Goal: Task Accomplishment & Management: Manage account settings

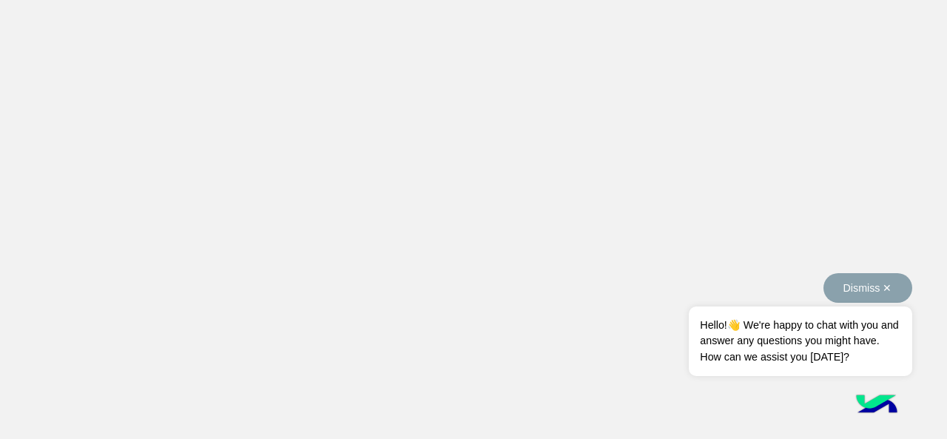
click at [885, 279] on button "Dismiss ✕" at bounding box center [867, 288] width 89 height 30
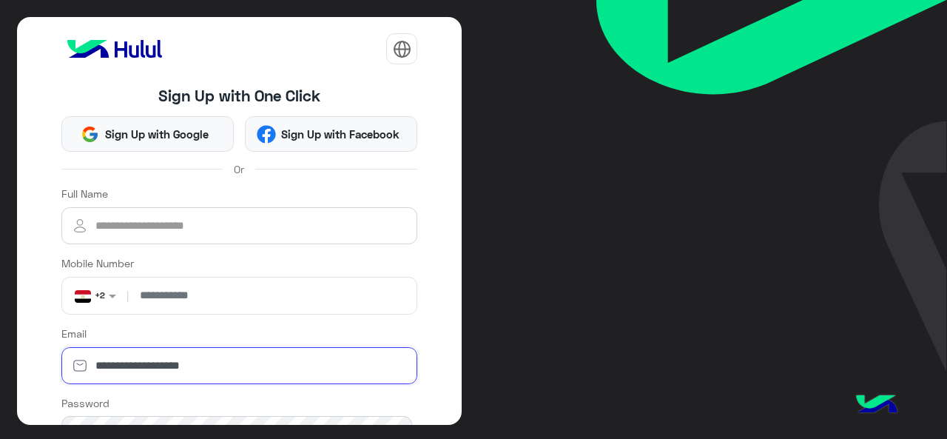
click at [314, 356] on input "**********" at bounding box center [239, 365] width 357 height 37
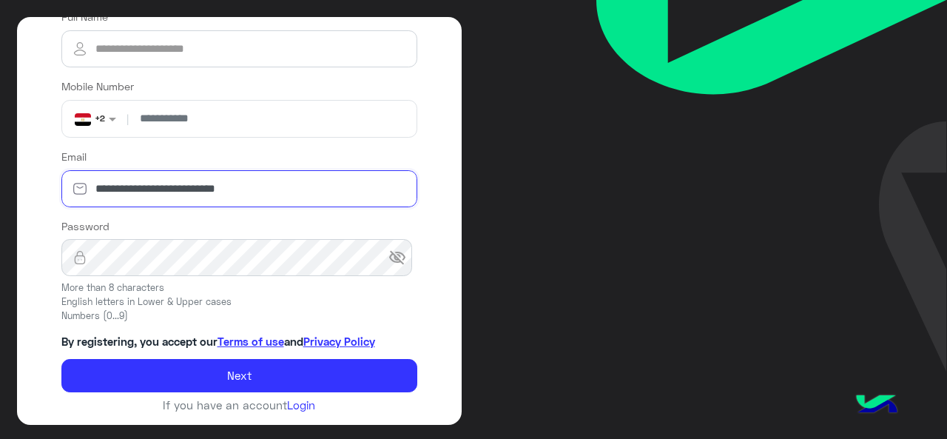
type input "**********"
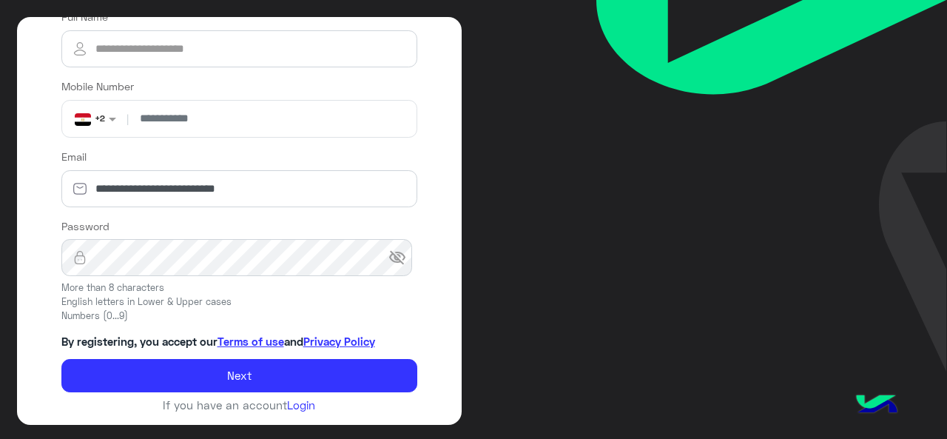
click at [400, 258] on span "visibility_off" at bounding box center [397, 258] width 18 height 18
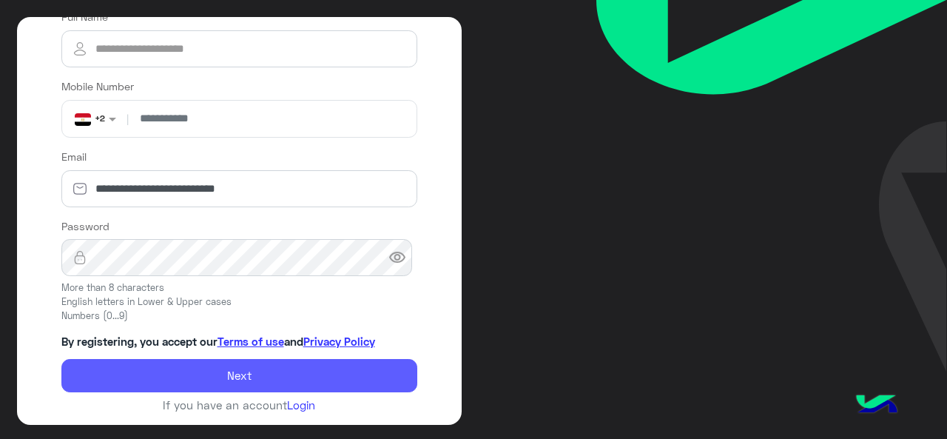
click at [382, 380] on button "Next" at bounding box center [239, 376] width 357 height 34
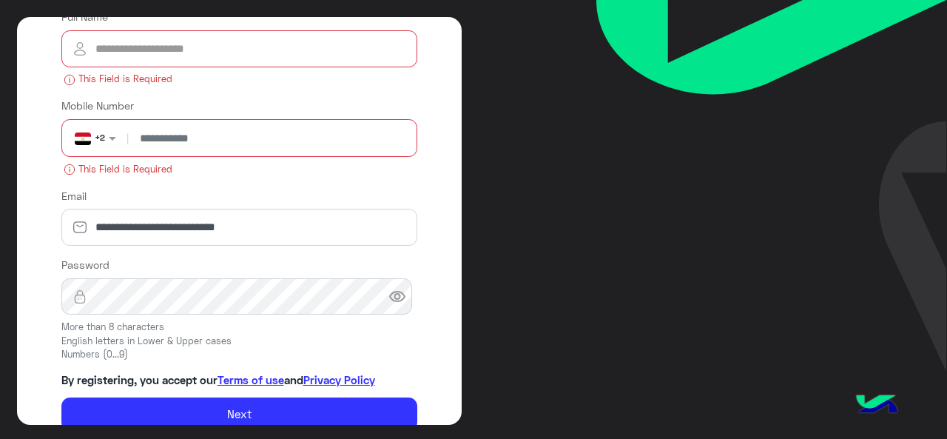
click at [332, 155] on input "number" at bounding box center [272, 138] width 280 height 37
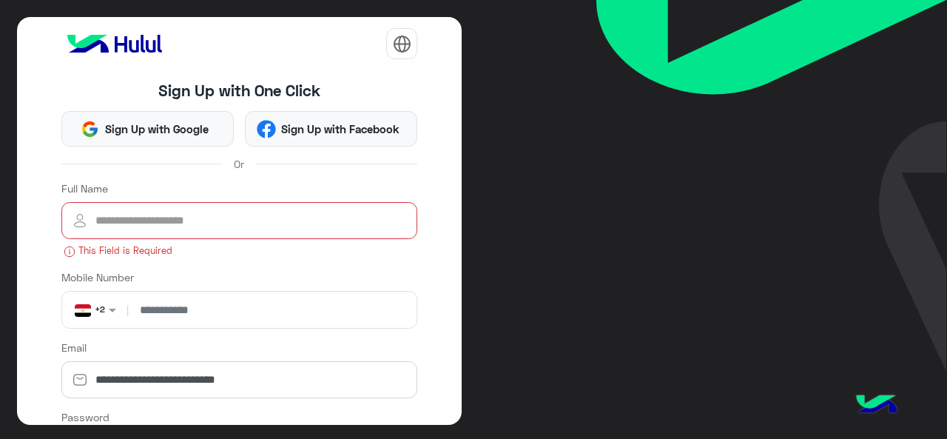
scroll to position [0, 0]
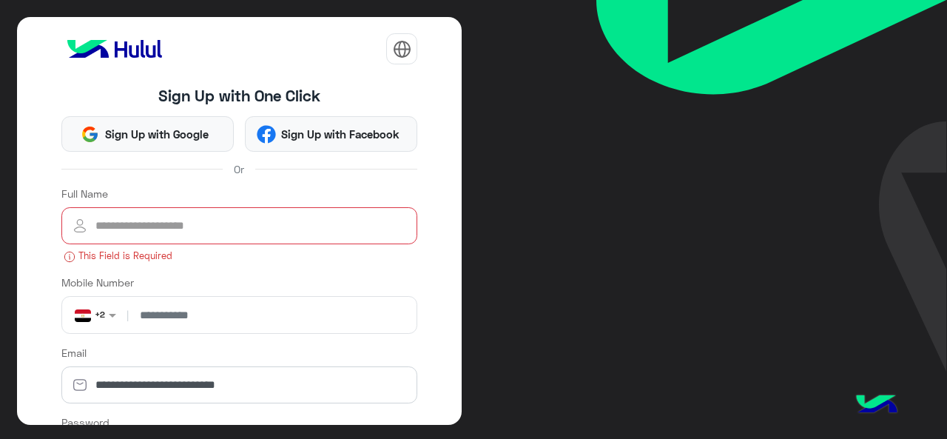
type input "**********"
click at [272, 209] on input "Full Name" at bounding box center [239, 225] width 357 height 37
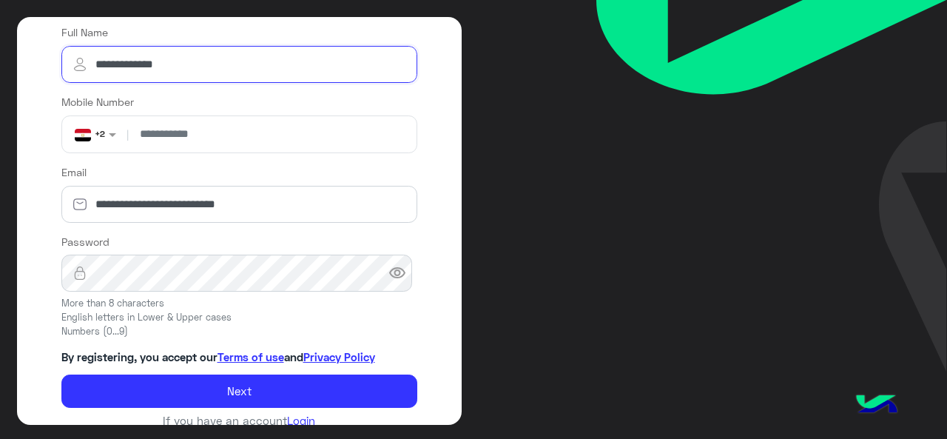
scroll to position [177, 0]
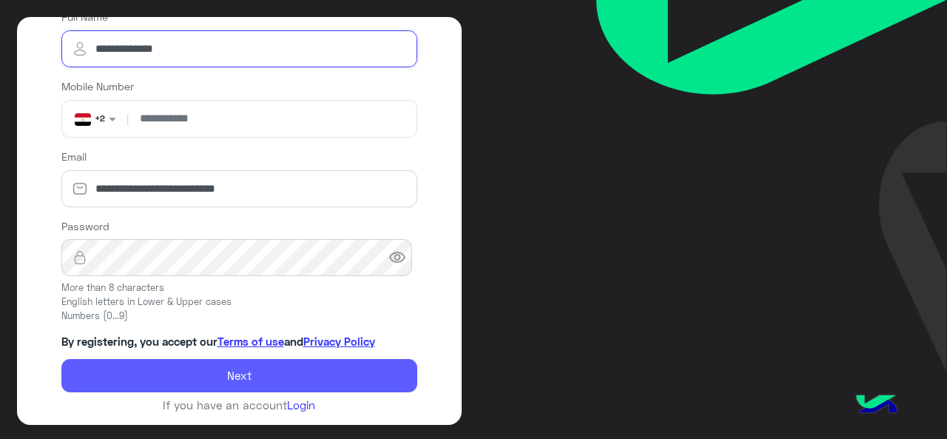
type input "**********"
click at [305, 367] on button "Next" at bounding box center [239, 376] width 357 height 34
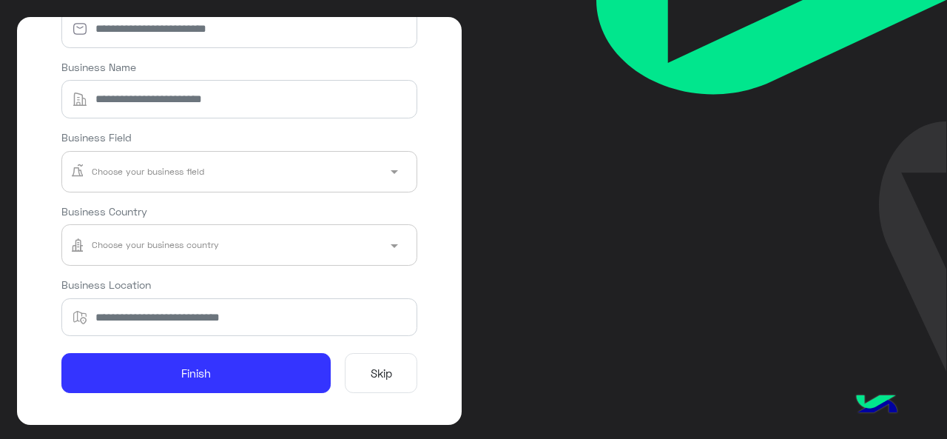
scroll to position [0, 0]
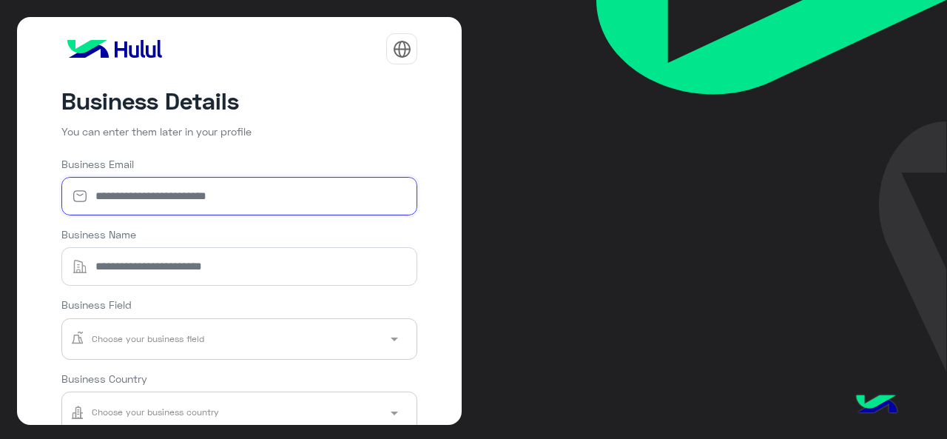
click at [324, 194] on input "Business Email" at bounding box center [239, 196] width 357 height 38
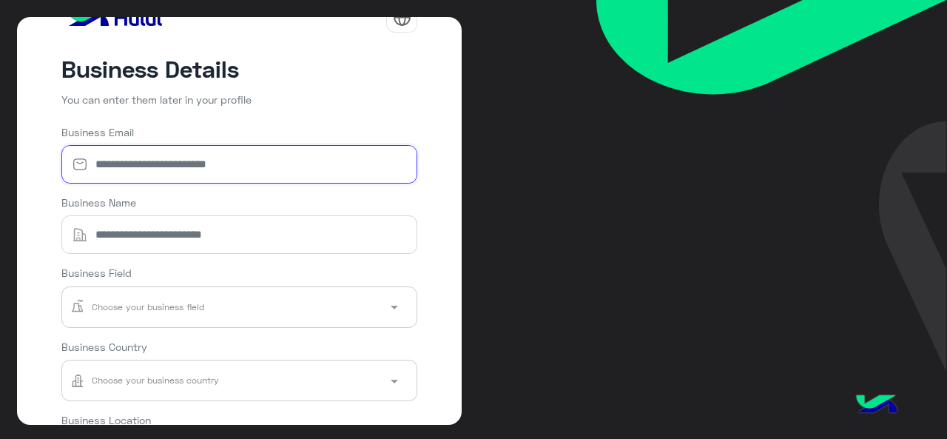
scroll to position [167, 0]
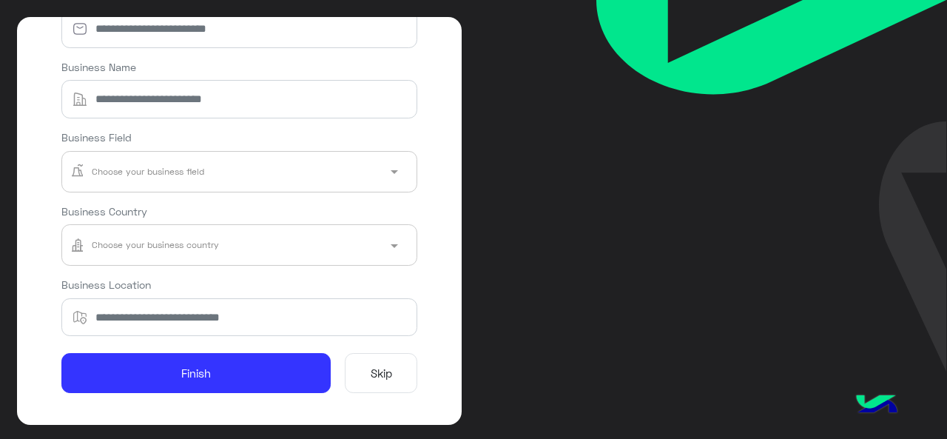
click at [363, 354] on button "Skip" at bounding box center [381, 373] width 73 height 40
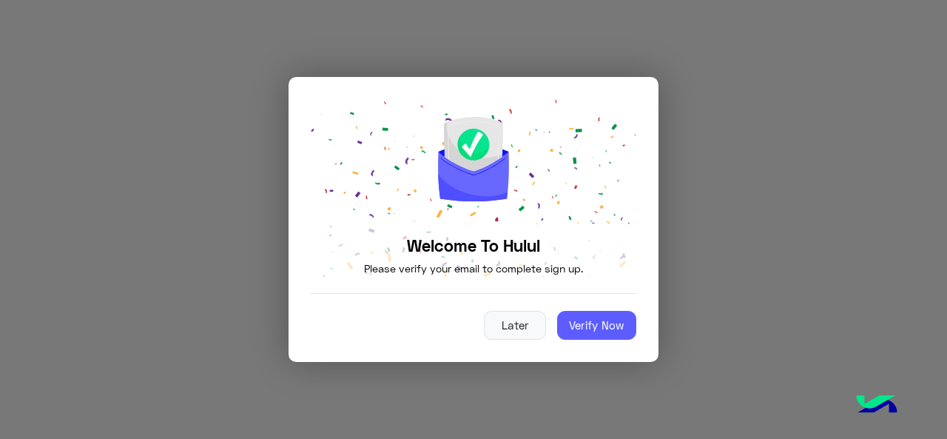
click at [573, 323] on button "Verify Now" at bounding box center [596, 326] width 79 height 30
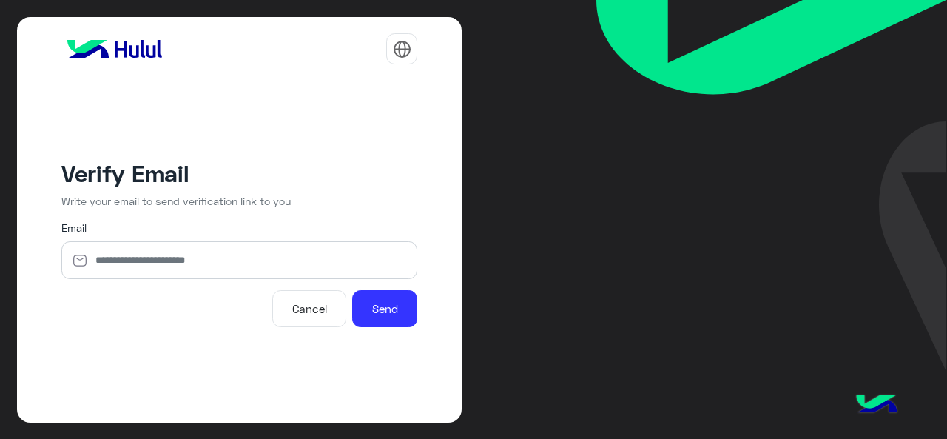
type input "**********"
click at [373, 308] on button "Send" at bounding box center [384, 308] width 65 height 37
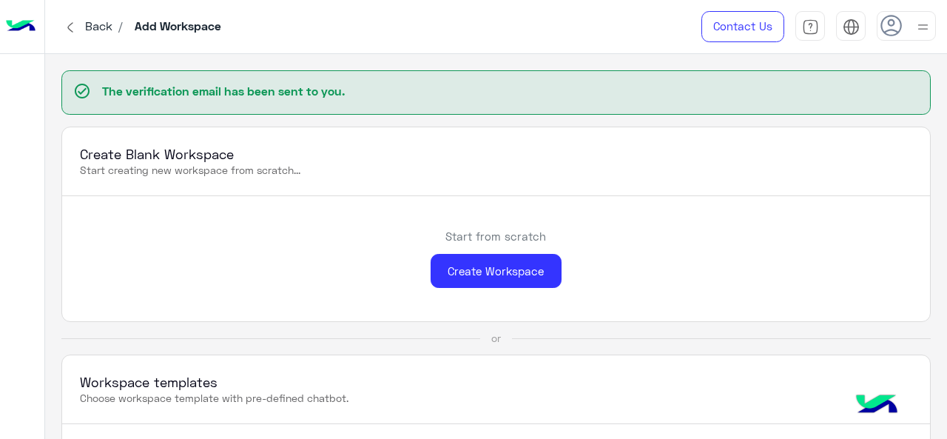
click at [922, 33] on img at bounding box center [923, 27] width 18 height 18
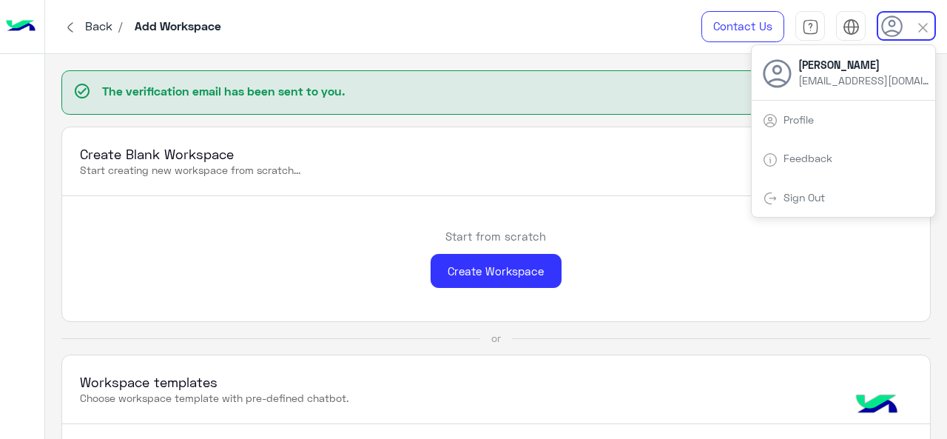
click at [624, 93] on p "The verification email has been sent to you." at bounding box center [510, 91] width 816 height 18
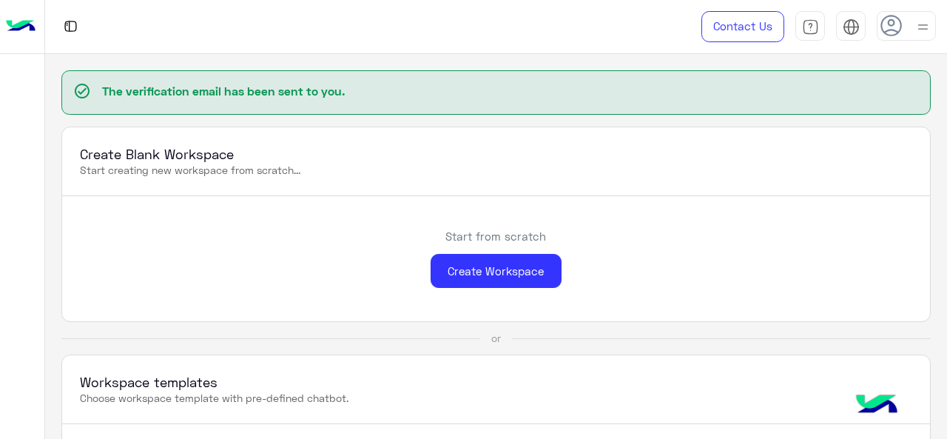
click at [75, 24] on img at bounding box center [70, 26] width 18 height 18
click at [930, 17] on div at bounding box center [923, 26] width 18 height 28
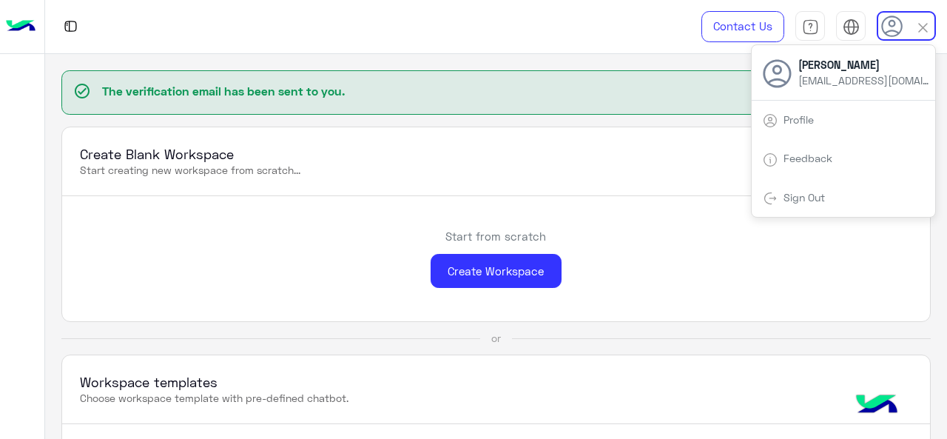
click at [833, 209] on div "Sign Out" at bounding box center [843, 197] width 183 height 39
click at [810, 199] on link "Sign Out" at bounding box center [803, 197] width 41 height 13
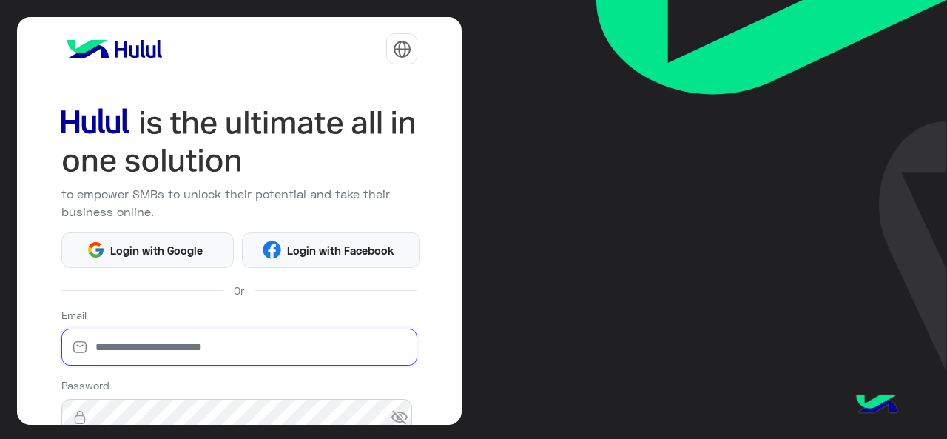
type input "**********"
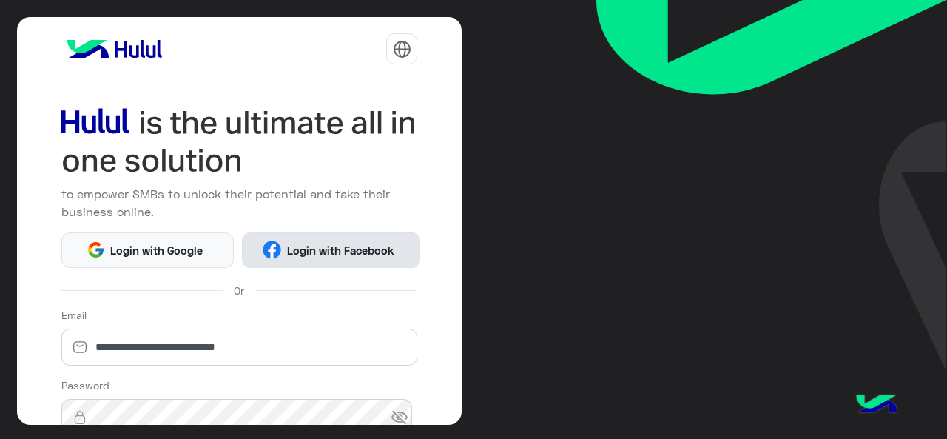
scroll to position [195, 0]
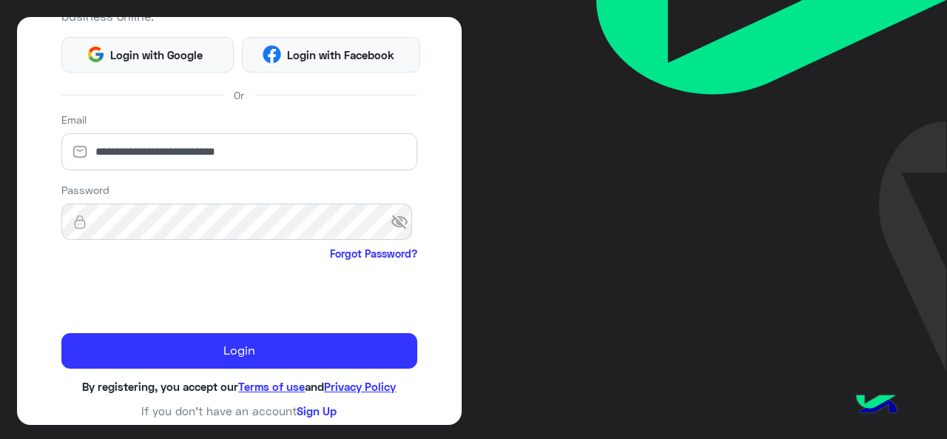
click at [391, 227] on span "visibility_off" at bounding box center [404, 222] width 27 height 27
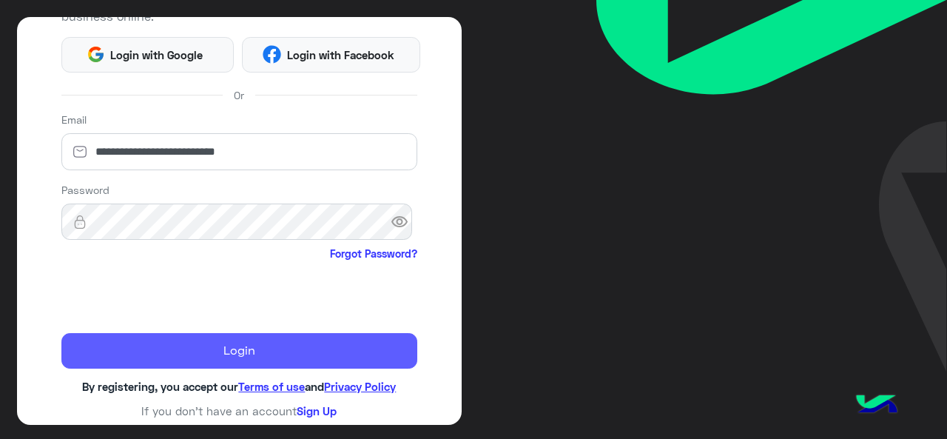
click at [173, 333] on button "Login" at bounding box center [239, 351] width 357 height 36
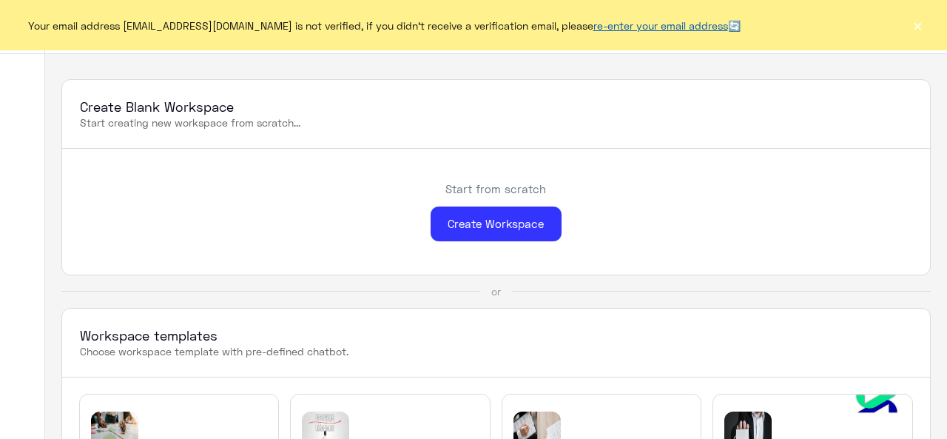
click at [616, 20] on link "re-enter your email address" at bounding box center [660, 25] width 135 height 13
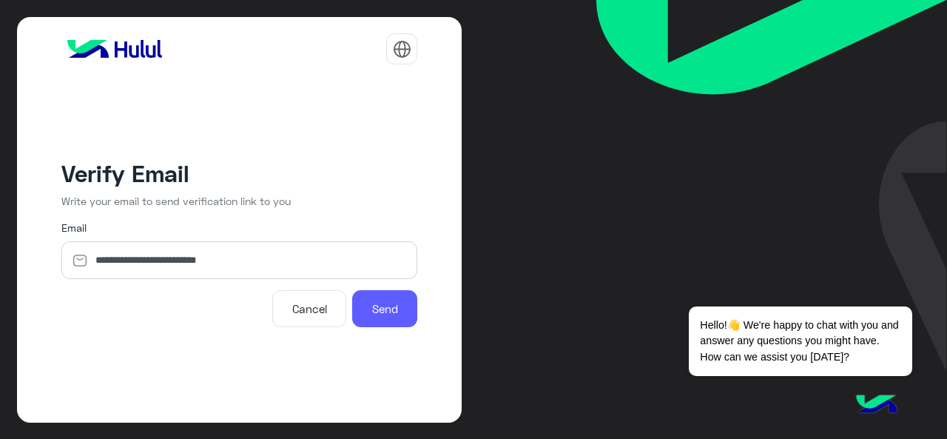
click at [388, 314] on button "Send" at bounding box center [384, 308] width 65 height 37
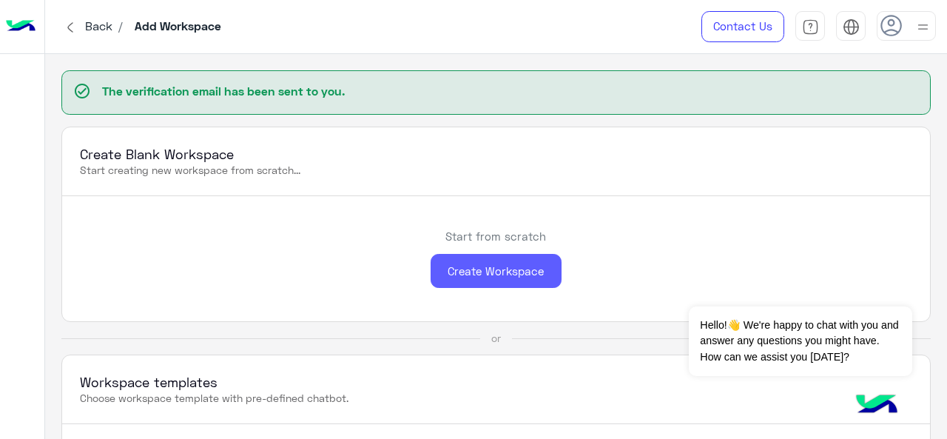
click at [540, 276] on div "Create Workspace" at bounding box center [496, 271] width 131 height 35
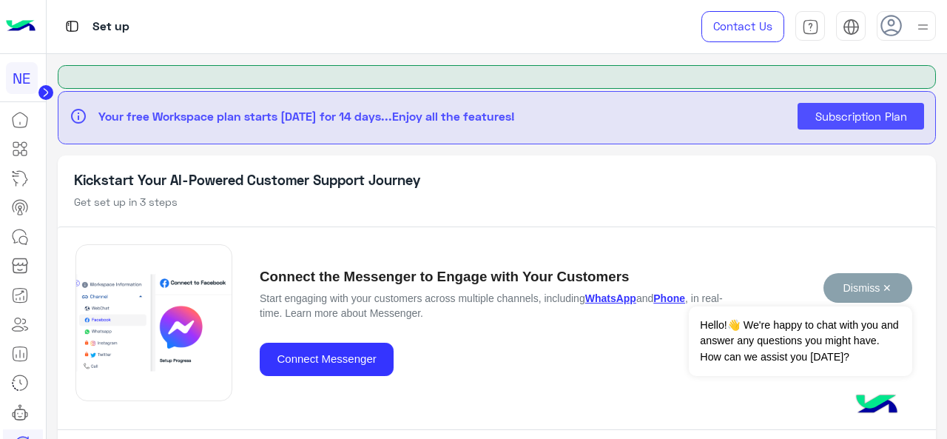
click at [879, 286] on button "Dismiss ✕" at bounding box center [867, 288] width 89 height 30
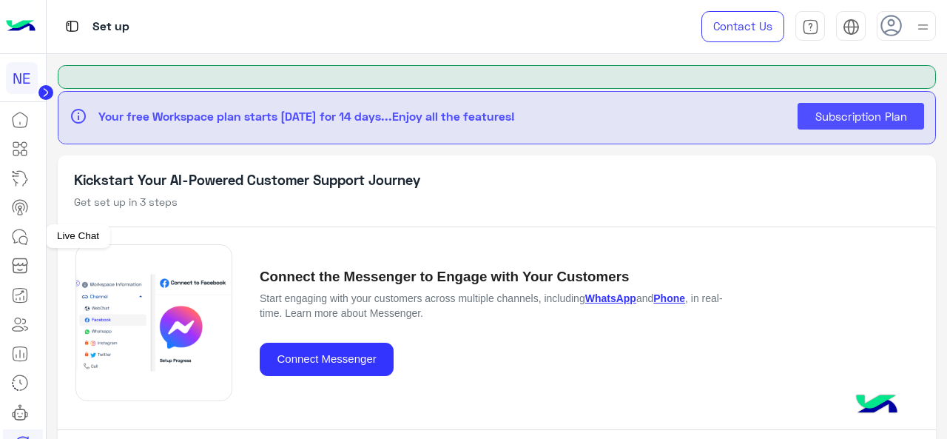
click at [27, 239] on icon at bounding box center [23, 240] width 8 height 8
click at [24, 236] on icon at bounding box center [23, 240] width 8 height 8
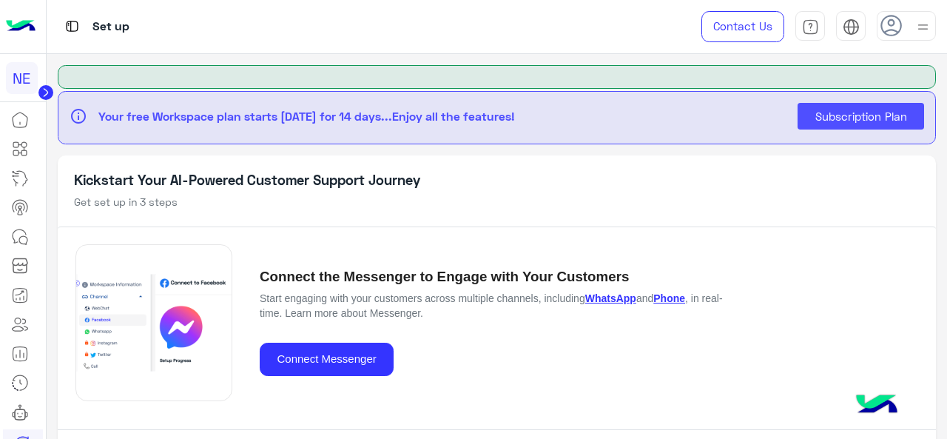
click at [24, 236] on icon at bounding box center [23, 240] width 8 height 8
click at [17, 237] on icon at bounding box center [20, 237] width 18 height 18
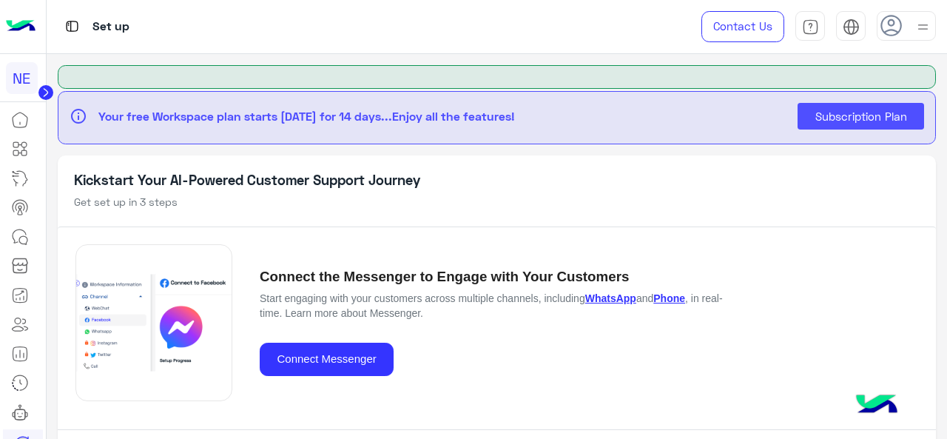
click at [17, 237] on icon at bounding box center [20, 237] width 18 height 18
click at [914, 25] on img at bounding box center [923, 27] width 18 height 18
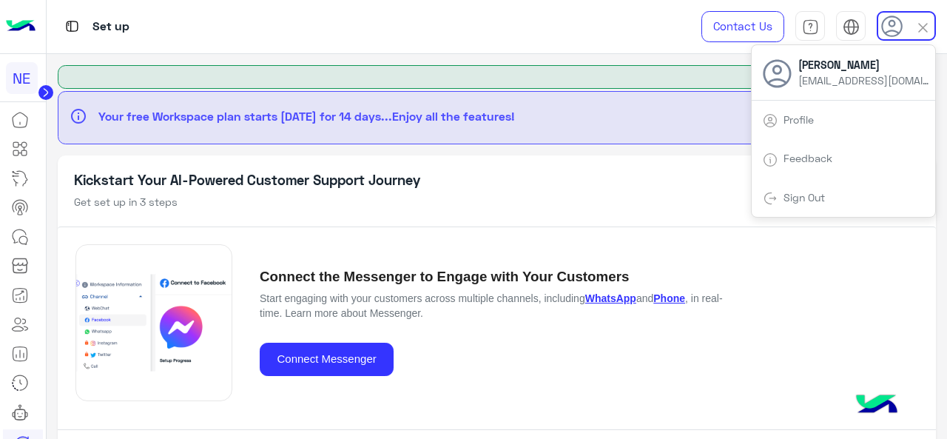
click at [698, 66] on div at bounding box center [497, 77] width 879 height 24
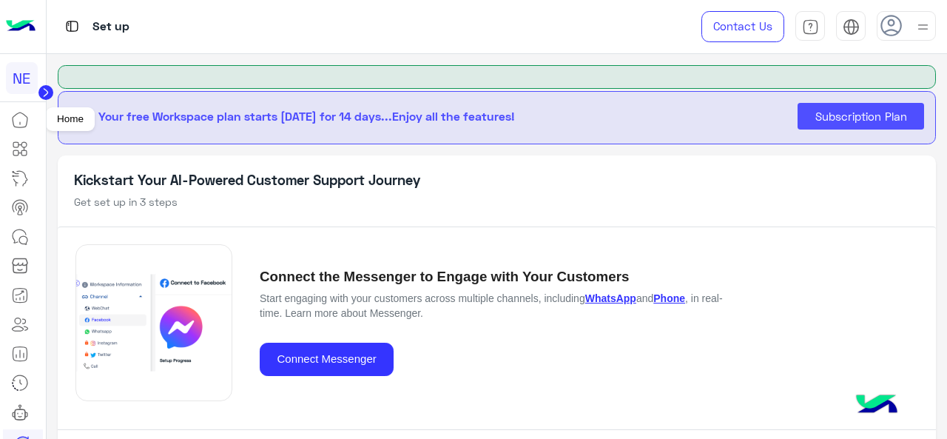
click at [28, 124] on icon at bounding box center [20, 120] width 18 height 18
click at [21, 237] on icon at bounding box center [20, 237] width 18 height 18
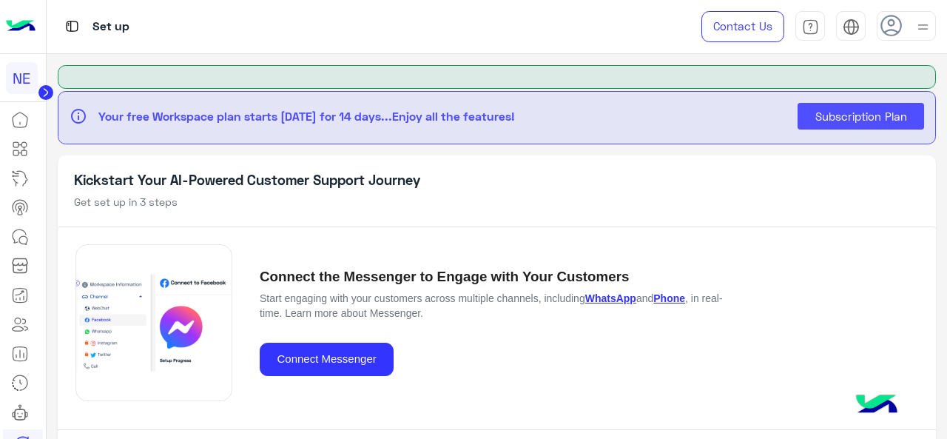
click at [21, 237] on icon at bounding box center [20, 237] width 18 height 18
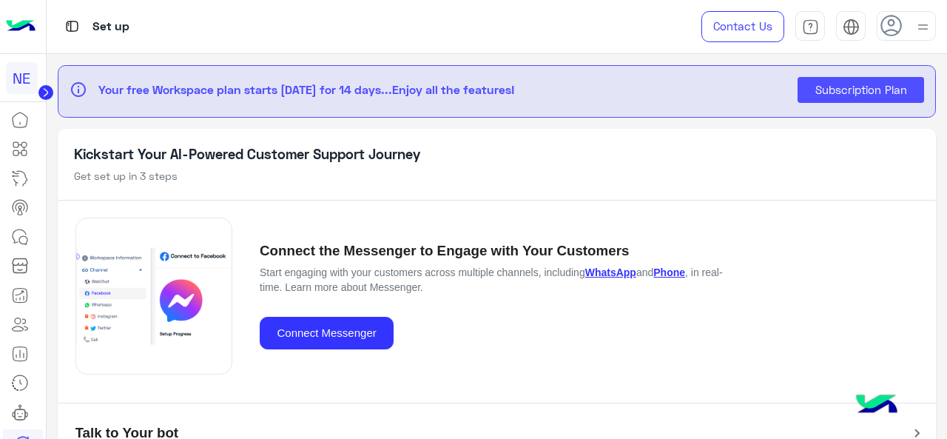
click at [38, 91] on circle at bounding box center [45, 92] width 15 height 15
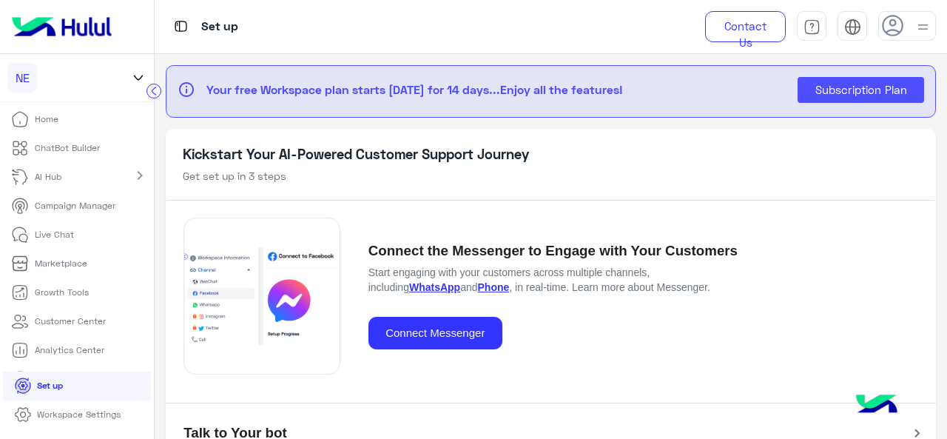
click at [38, 91] on div "NE" at bounding box center [64, 78] width 114 height 30
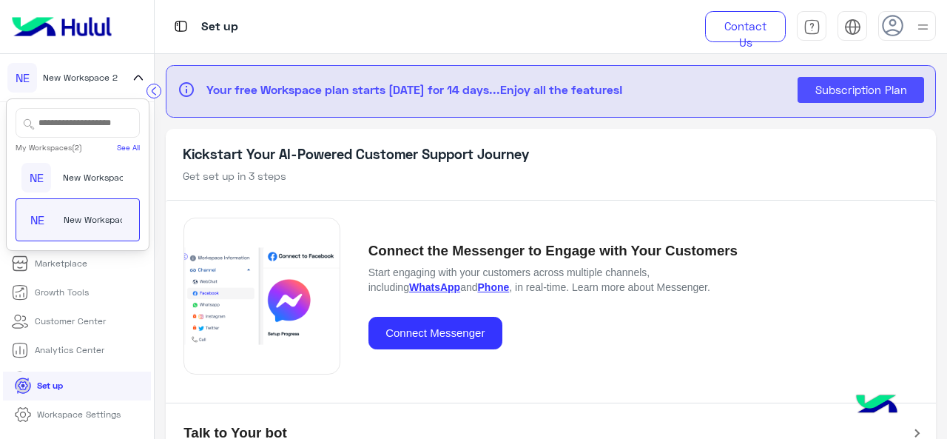
click at [252, 31] on div "Set up" at bounding box center [419, 26] width 528 height 53
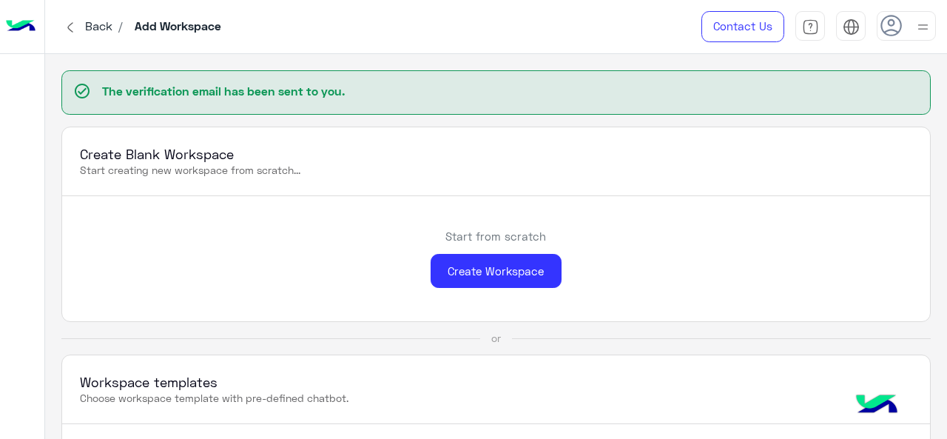
click at [919, 33] on img at bounding box center [923, 27] width 18 height 18
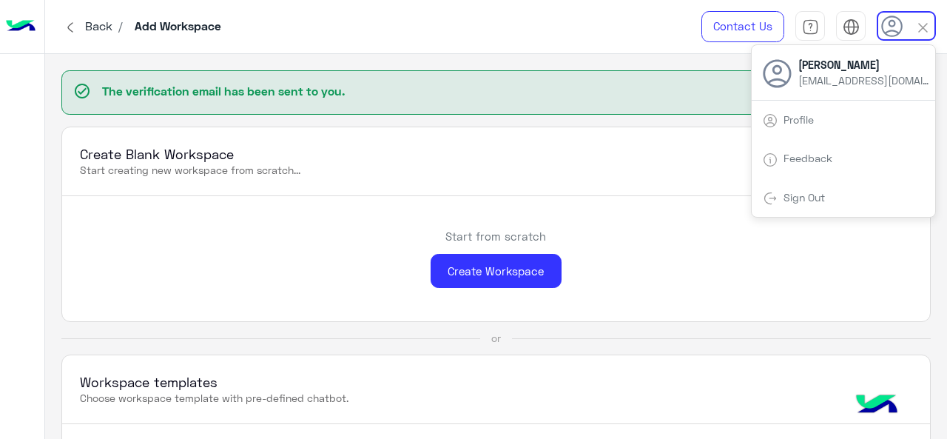
click at [826, 195] on span "Sign Out" at bounding box center [804, 197] width 53 height 13
click at [808, 193] on link "Sign Out" at bounding box center [803, 197] width 41 height 13
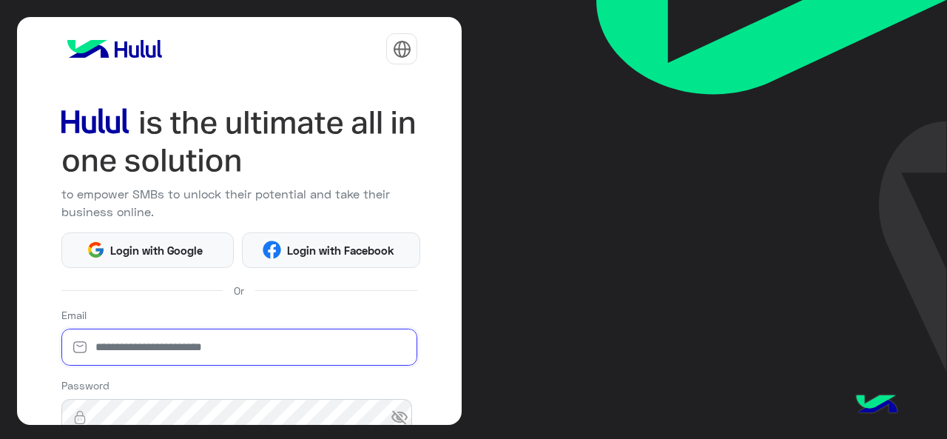
type input "**********"
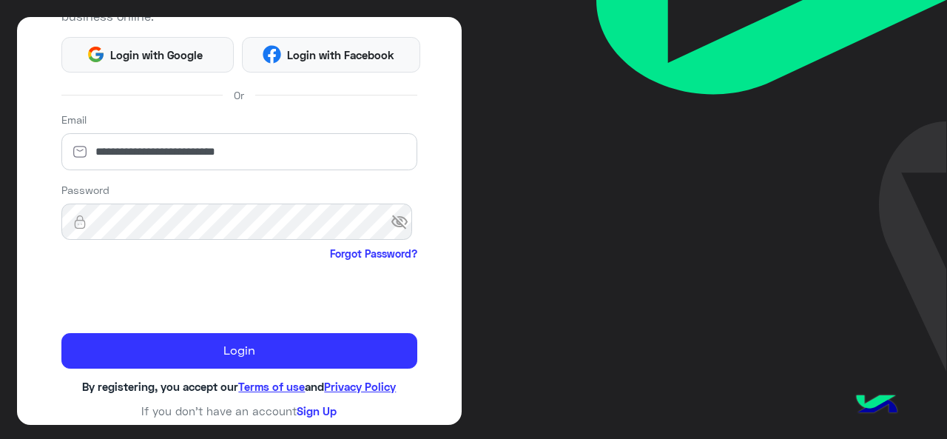
scroll to position [195, 0]
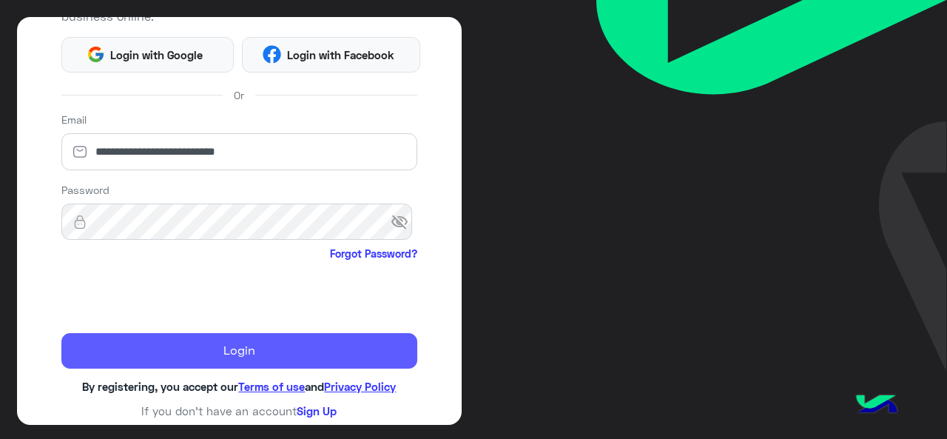
click at [164, 337] on button "Login" at bounding box center [239, 351] width 357 height 36
click at [178, 339] on button "Login" at bounding box center [239, 351] width 357 height 36
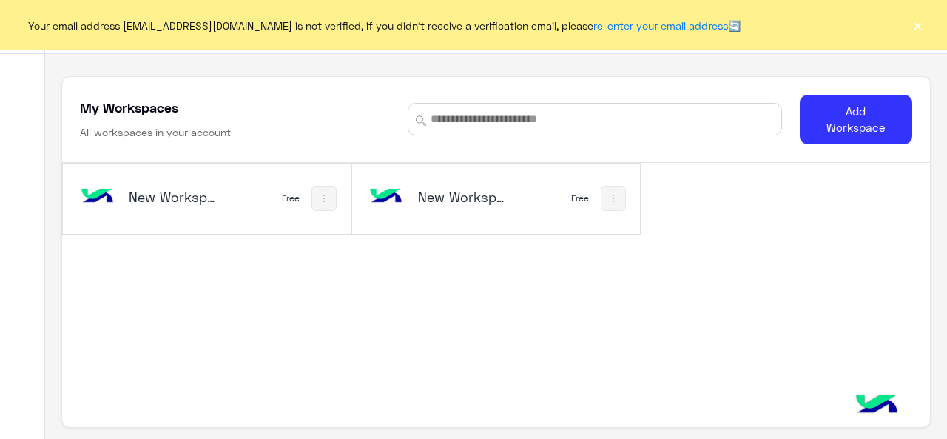
click at [921, 29] on button "×" at bounding box center [917, 25] width 15 height 15
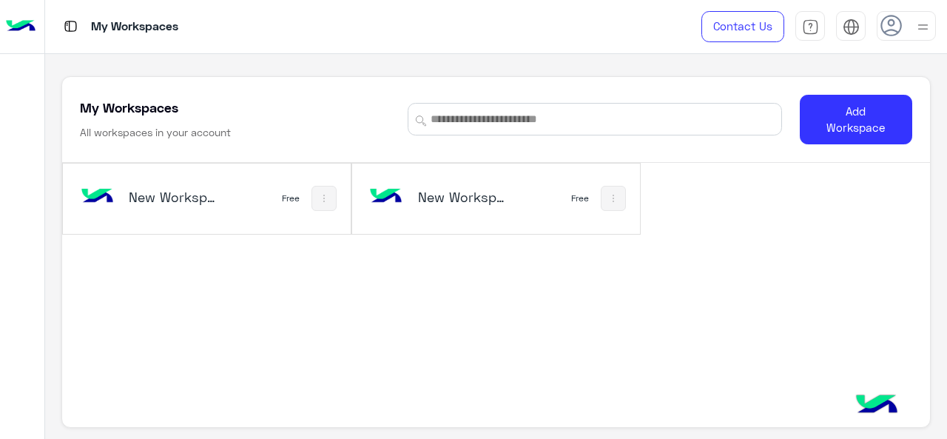
click at [923, 30] on img at bounding box center [923, 27] width 18 height 18
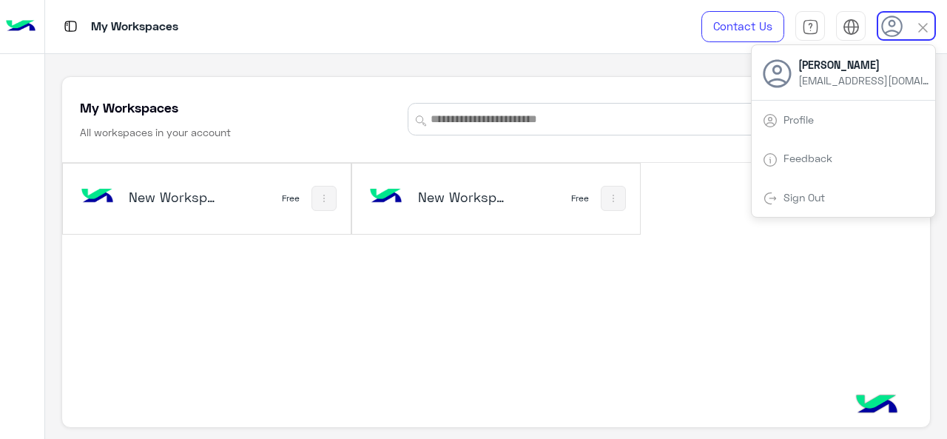
click at [688, 254] on div "New Workspace 1 Free New Workspace 2 Free" at bounding box center [495, 306] width 867 height 286
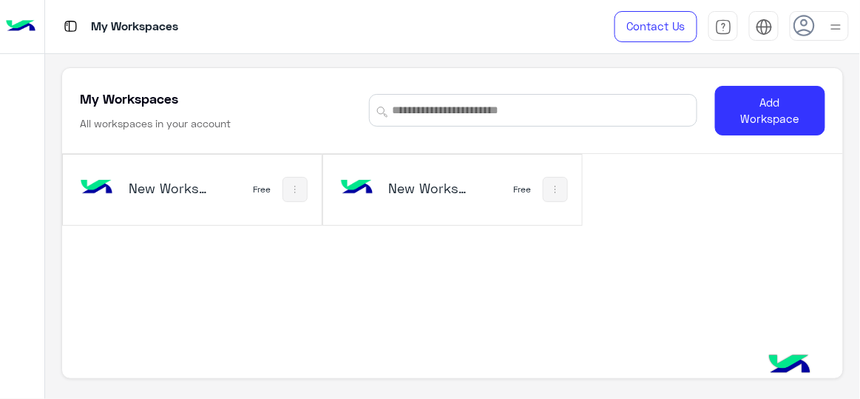
scroll to position [9, 0]
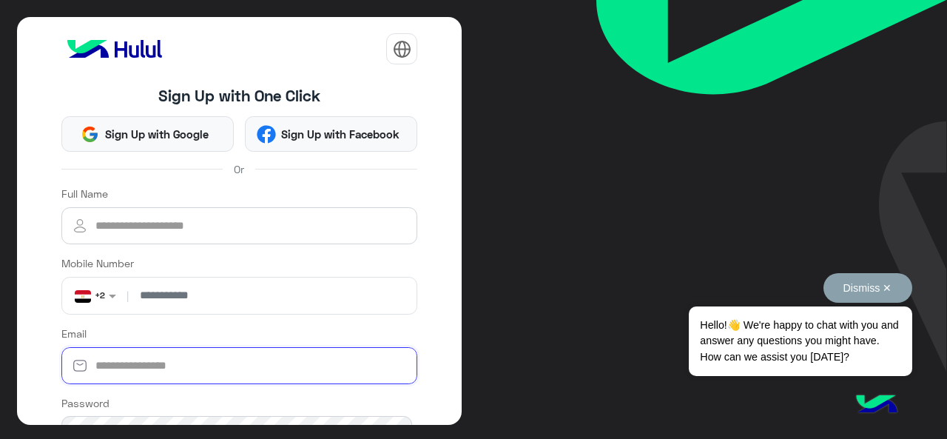
type input "**********"
click at [886, 286] on button "Dismiss ✕" at bounding box center [867, 288] width 89 height 30
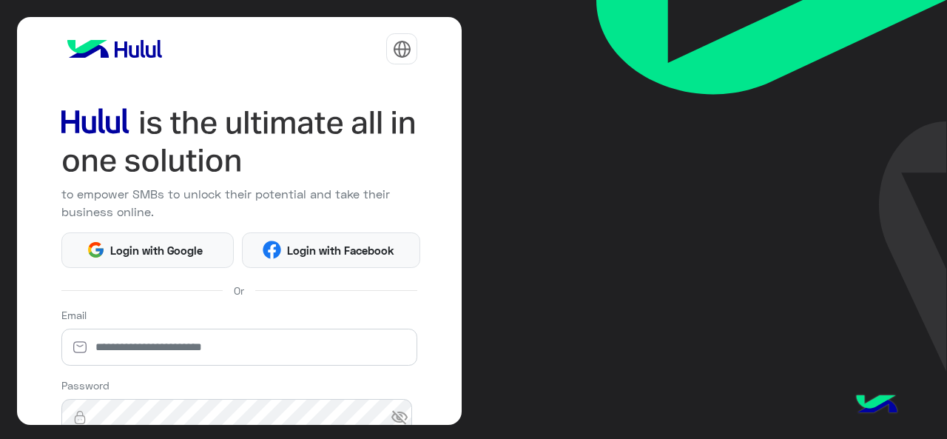
scroll to position [195, 0]
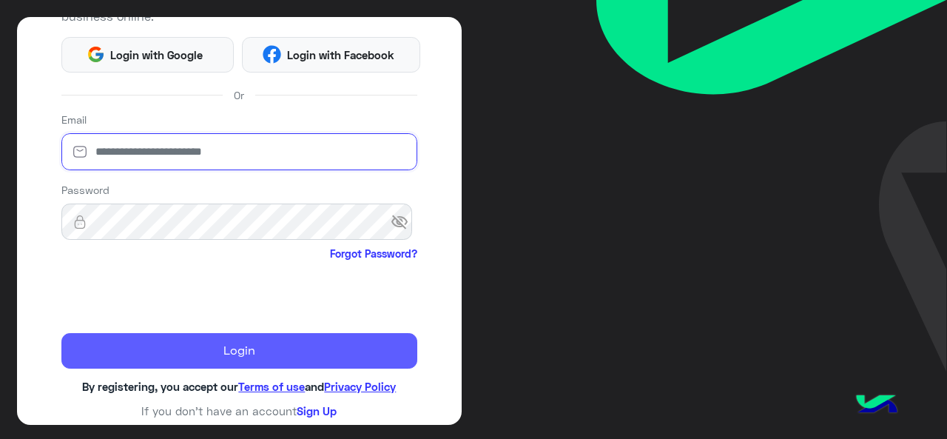
type input "**********"
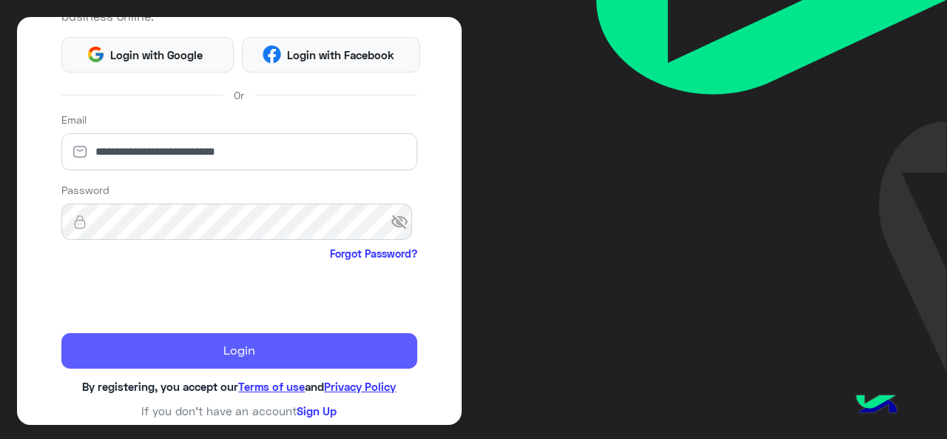
click at [161, 340] on button "Login" at bounding box center [239, 351] width 357 height 36
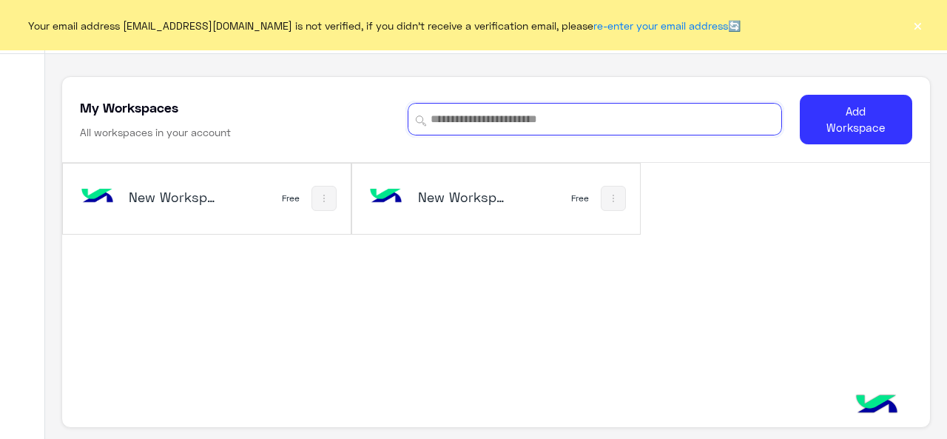
click at [482, 122] on input at bounding box center [595, 119] width 374 height 33
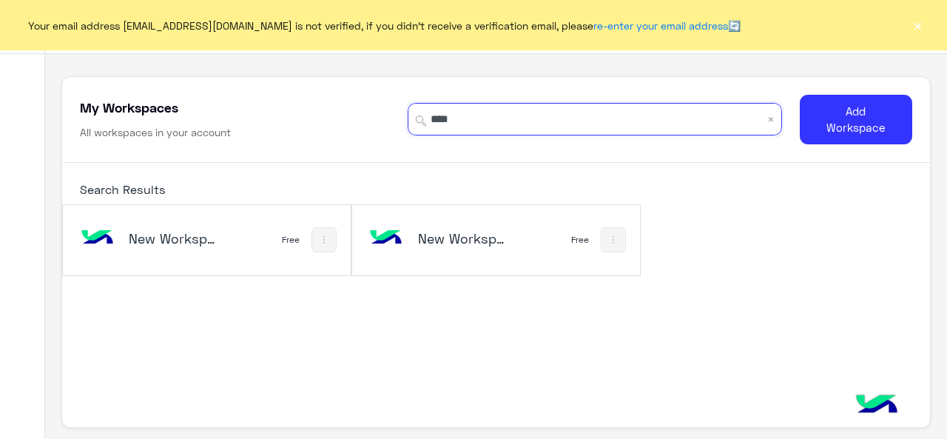
type input "*****"
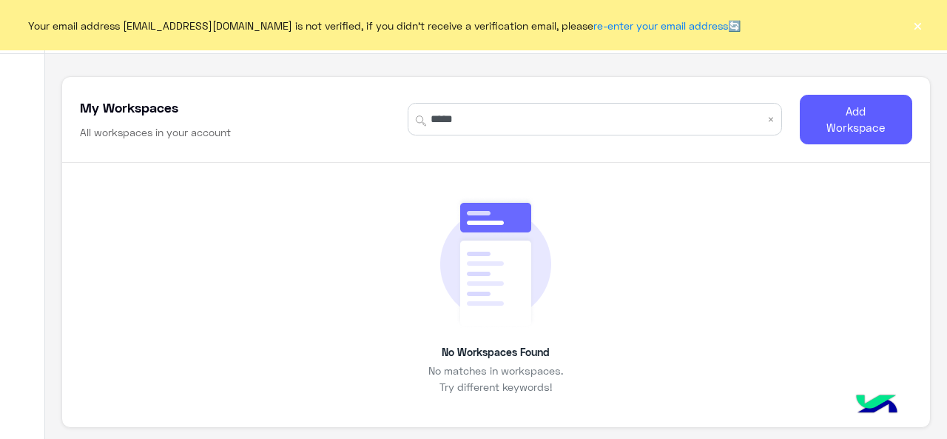
click at [889, 137] on button "Add Workspace" at bounding box center [856, 120] width 112 height 50
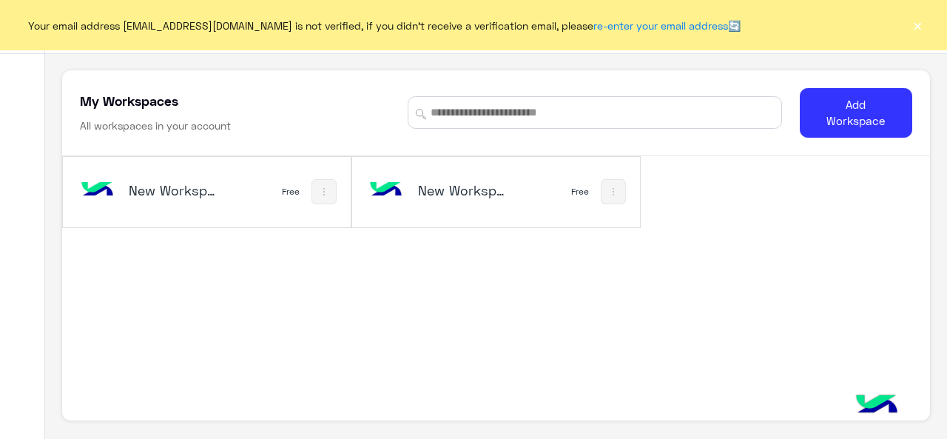
scroll to position [9, 0]
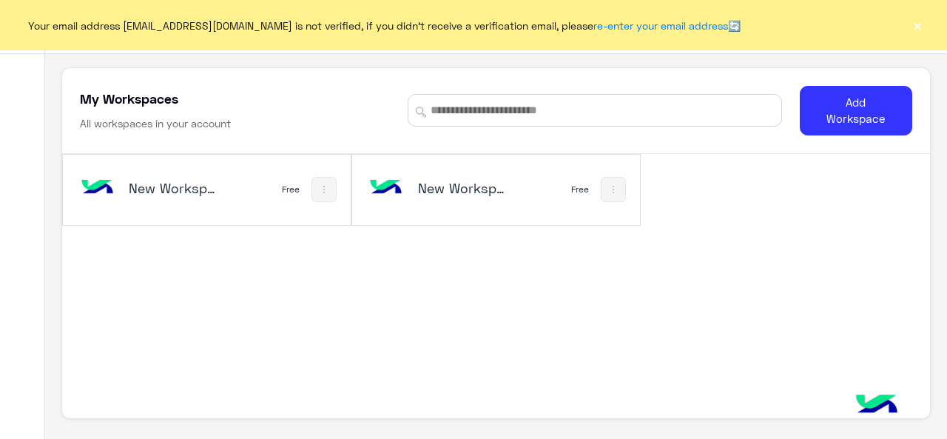
click at [455, 184] on h5 "New Workspace 2" at bounding box center [464, 188] width 93 height 18
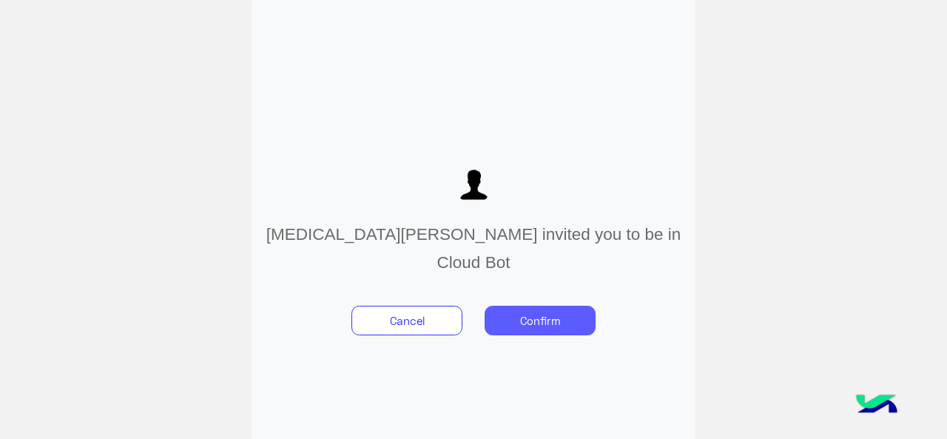
click at [531, 310] on button "Confirm" at bounding box center [540, 321] width 111 height 30
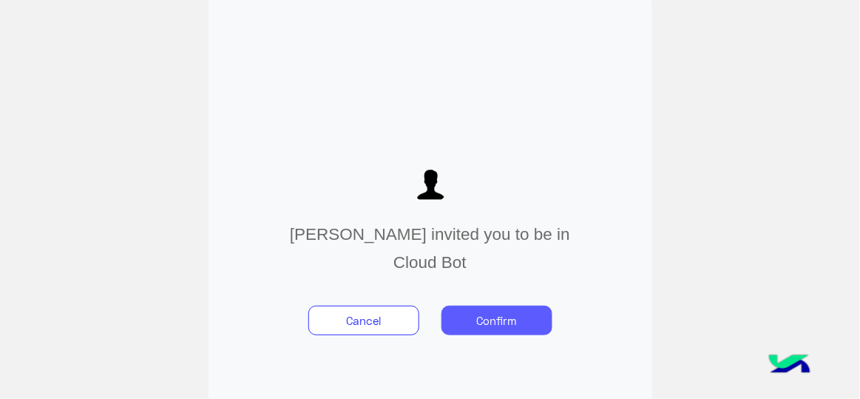
click at [471, 320] on button "Confirm" at bounding box center [497, 321] width 111 height 30
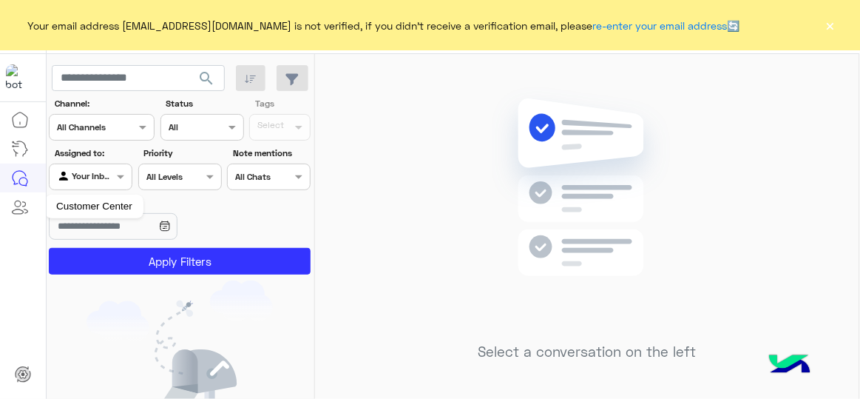
click at [27, 204] on icon at bounding box center [20, 207] width 18 height 18
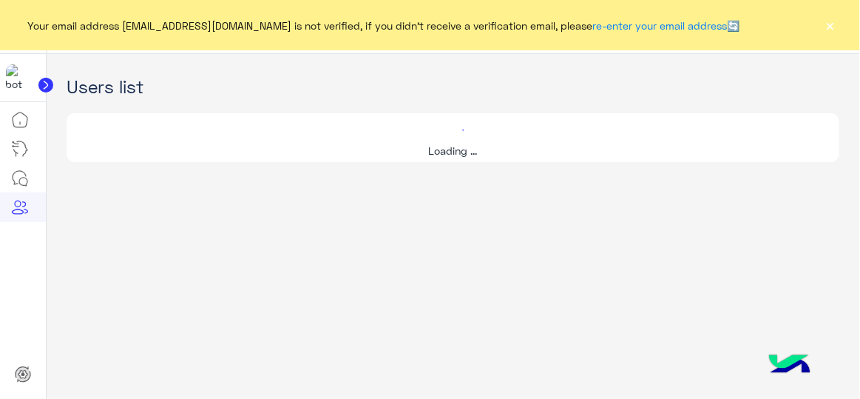
click at [27, 204] on icon at bounding box center [20, 207] width 18 height 18
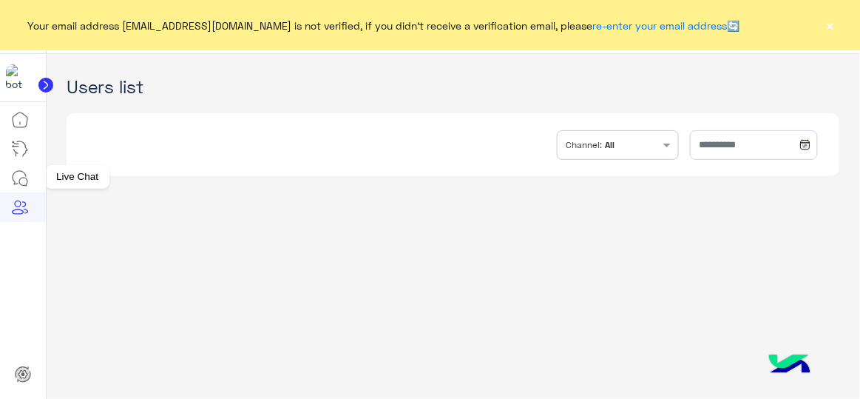
click at [21, 173] on icon at bounding box center [20, 178] width 18 height 18
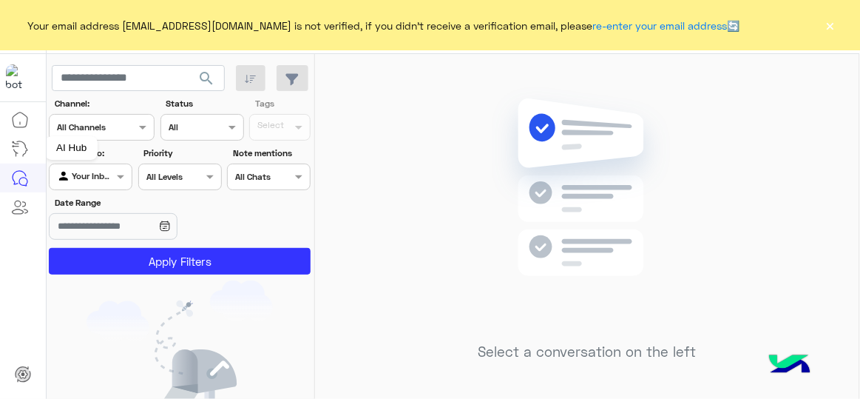
click at [22, 148] on icon at bounding box center [20, 149] width 18 height 18
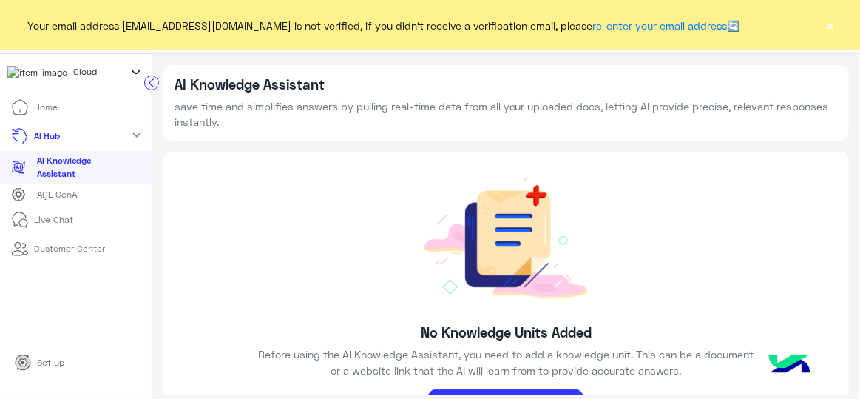
click at [206, 181] on div "No Knowledge Units Added Before using the AI Knowledge Assistant, you need to a…" at bounding box center [507, 295] width 686 height 286
click at [33, 115] on link "Home" at bounding box center [35, 107] width 70 height 29
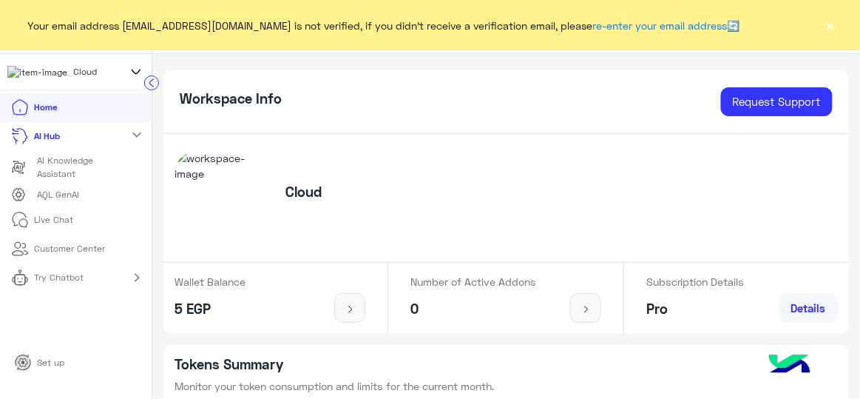
click at [137, 73] on icon at bounding box center [136, 72] width 8 height 4
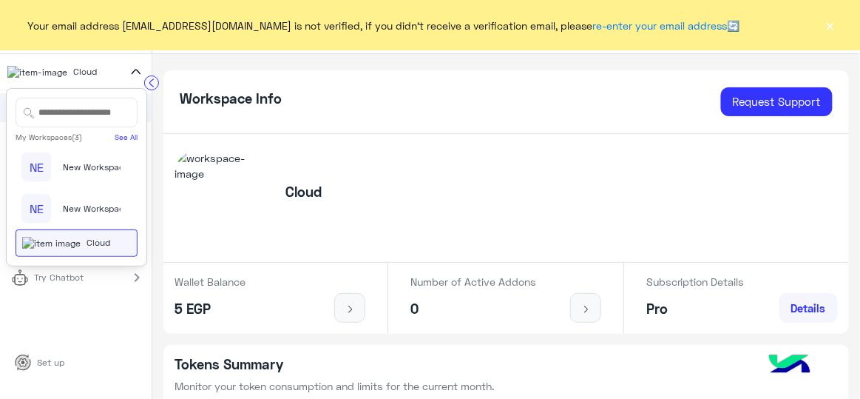
click at [134, 76] on icon at bounding box center [136, 72] width 16 height 18
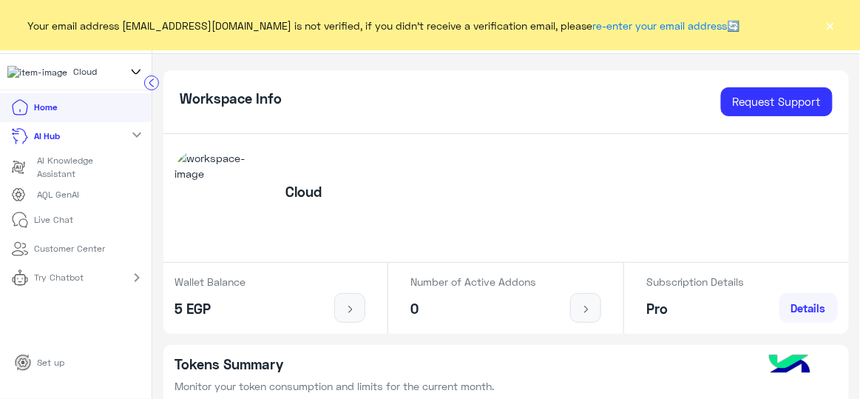
click at [99, 254] on p "Customer Center" at bounding box center [70, 248] width 71 height 13
click at [90, 251] on p "Customer Center" at bounding box center [70, 248] width 71 height 13
click at [130, 132] on mat-icon "expand_more" at bounding box center [137, 135] width 18 height 18
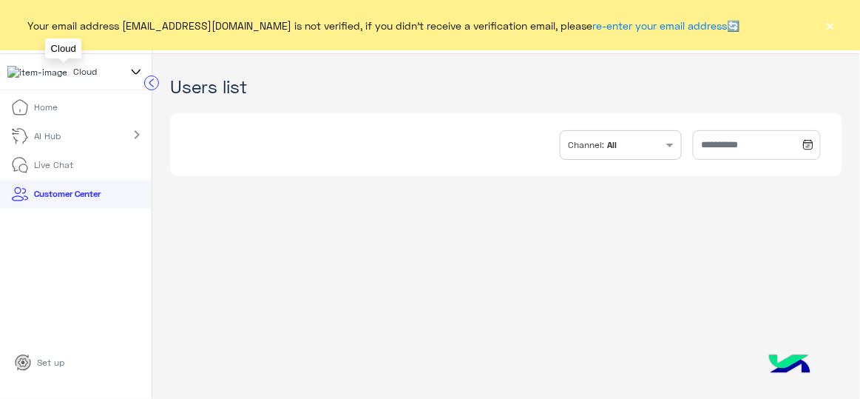
click at [64, 72] on div "Cloud" at bounding box center [63, 71] width 112 height 14
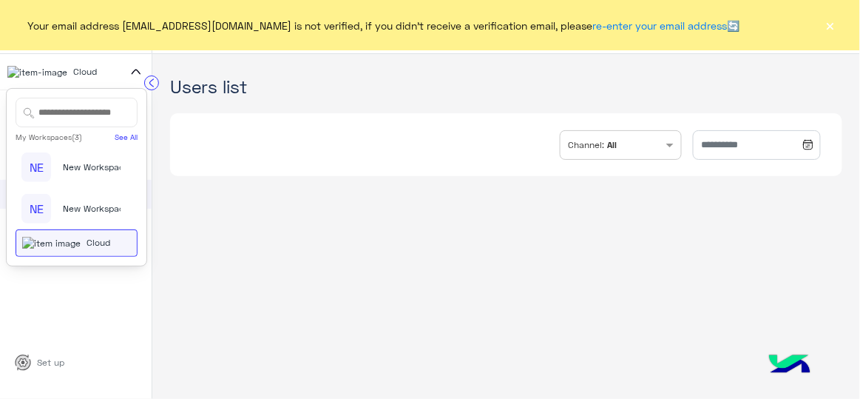
click at [115, 250] on div "Cloud" at bounding box center [71, 243] width 98 height 14
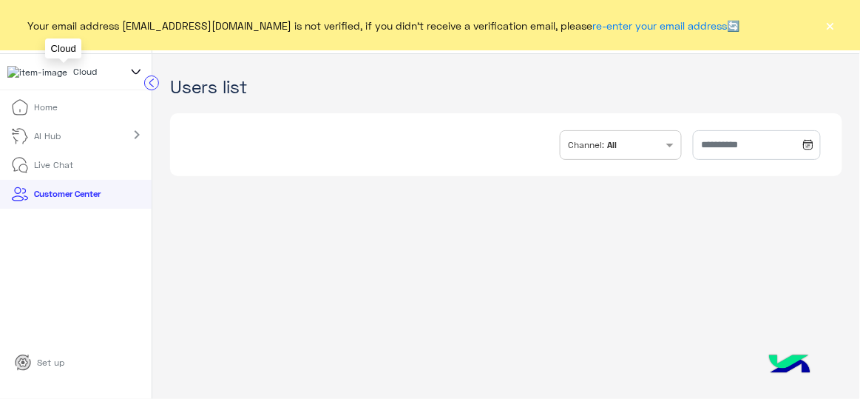
click at [103, 78] on div "Cloud" at bounding box center [63, 71] width 112 height 14
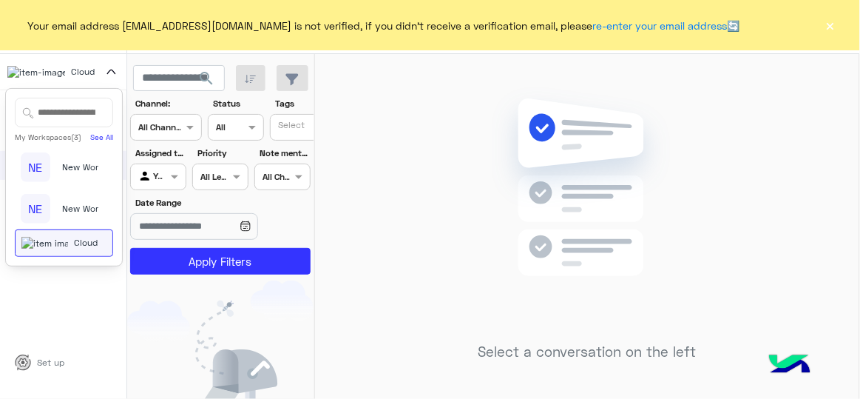
click at [112, 75] on icon at bounding box center [112, 72] width 16 height 18
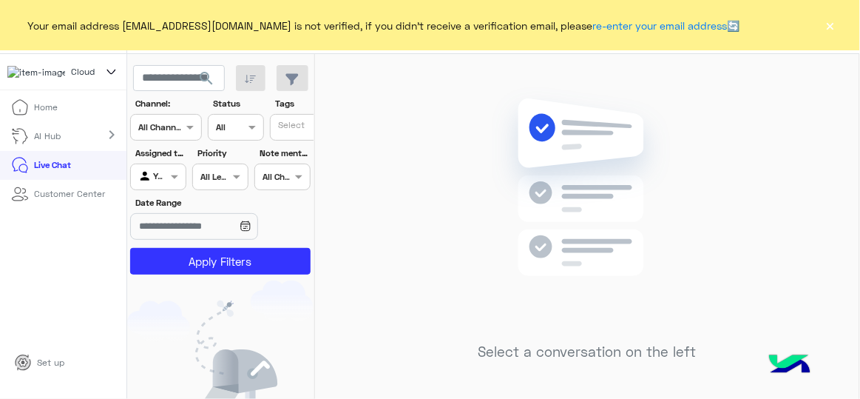
click at [834, 26] on button "×" at bounding box center [830, 25] width 15 height 15
click at [834, 26] on img at bounding box center [843, 27] width 18 height 18
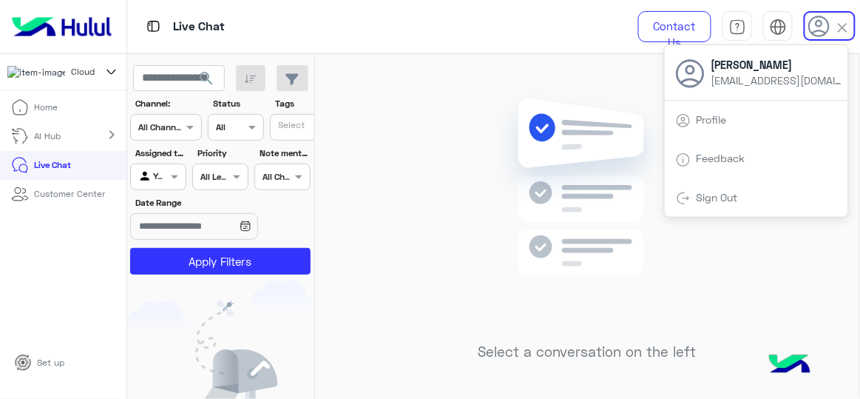
click at [576, 180] on img at bounding box center [588, 210] width 214 height 246
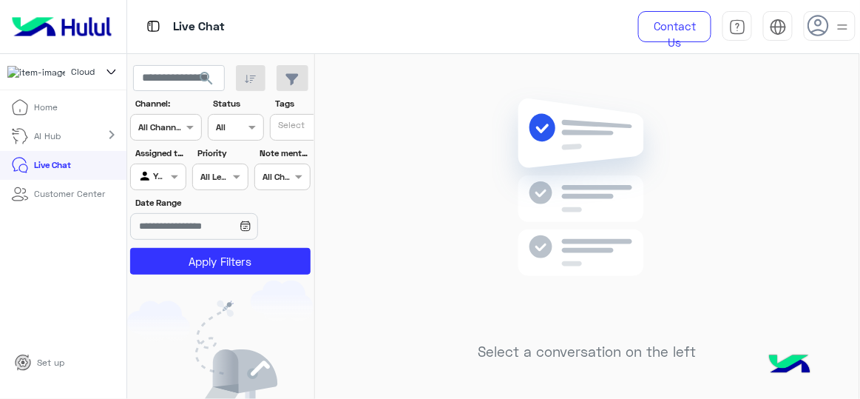
click at [840, 34] on img at bounding box center [843, 27] width 18 height 18
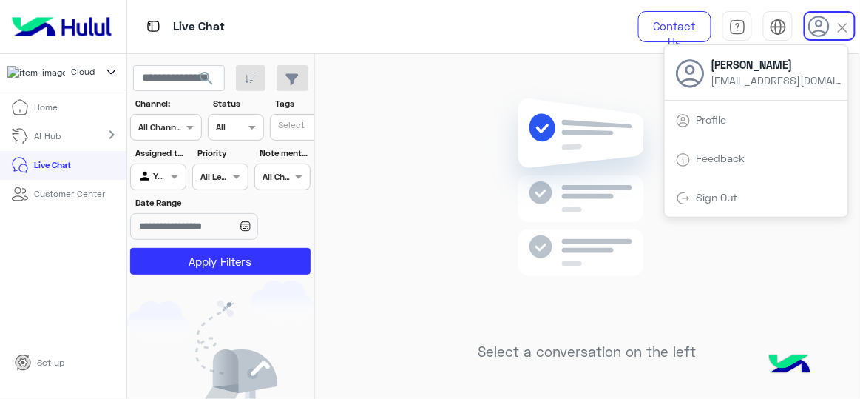
click at [840, 25] on img at bounding box center [843, 27] width 17 height 17
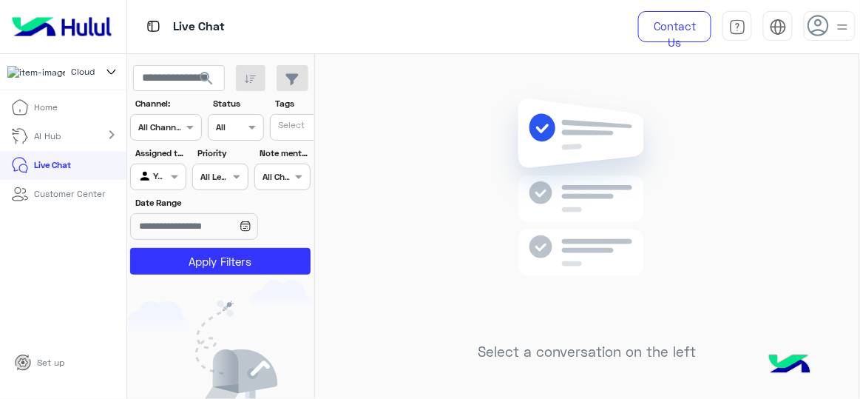
click at [840, 25] on img at bounding box center [843, 27] width 18 height 18
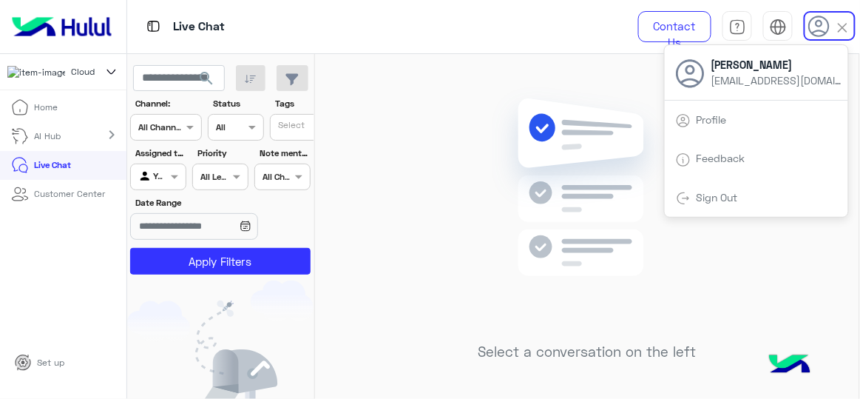
click at [840, 25] on img at bounding box center [843, 27] width 17 height 17
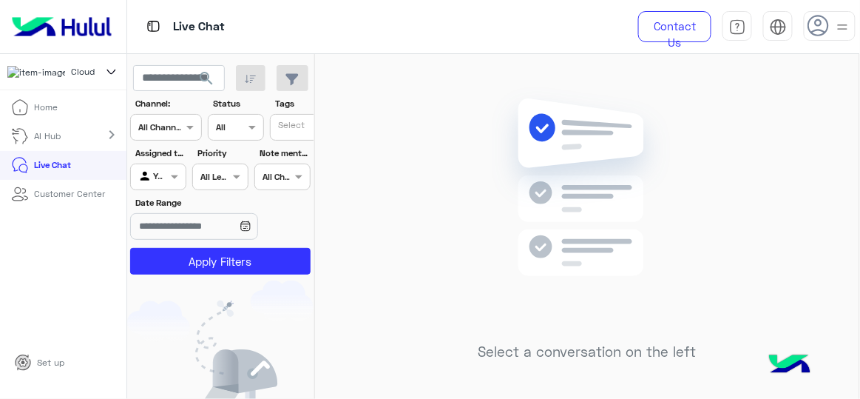
click at [88, 27] on img at bounding box center [62, 26] width 112 height 31
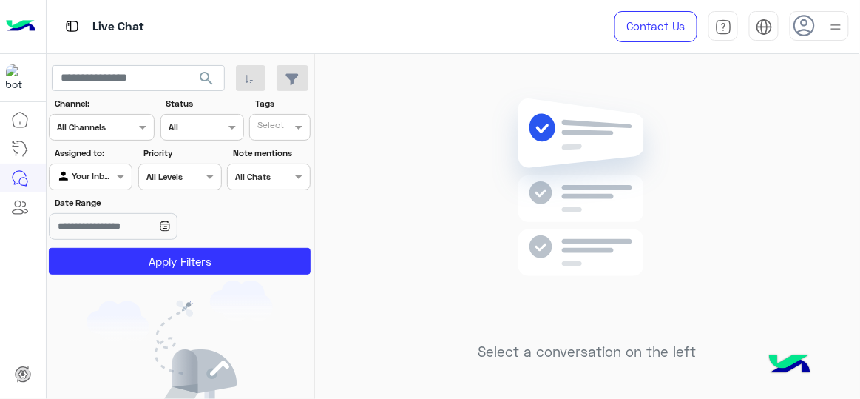
click at [94, 175] on div at bounding box center [91, 175] width 82 height 14
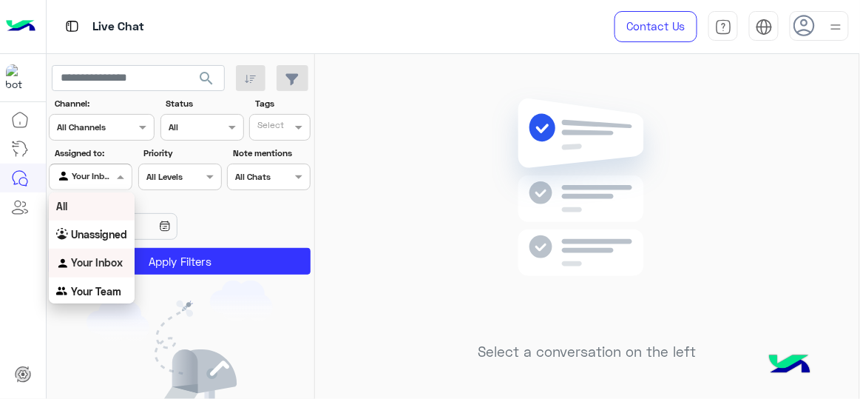
click at [75, 205] on div "All" at bounding box center [92, 205] width 86 height 27
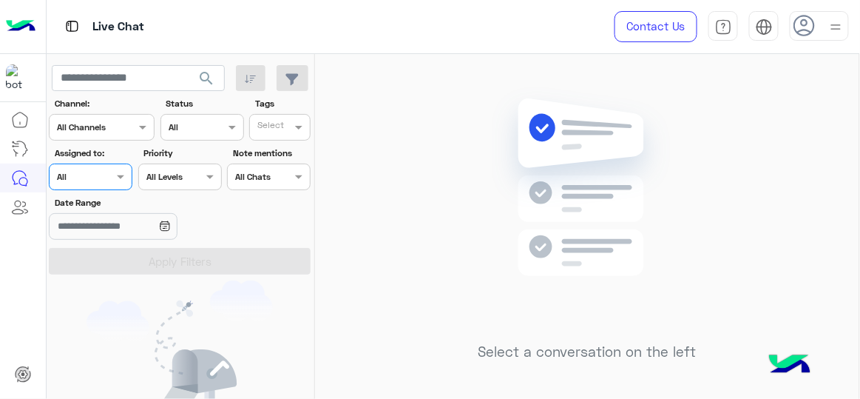
click at [98, 190] on div "Agent Filter All" at bounding box center [91, 177] width 84 height 27
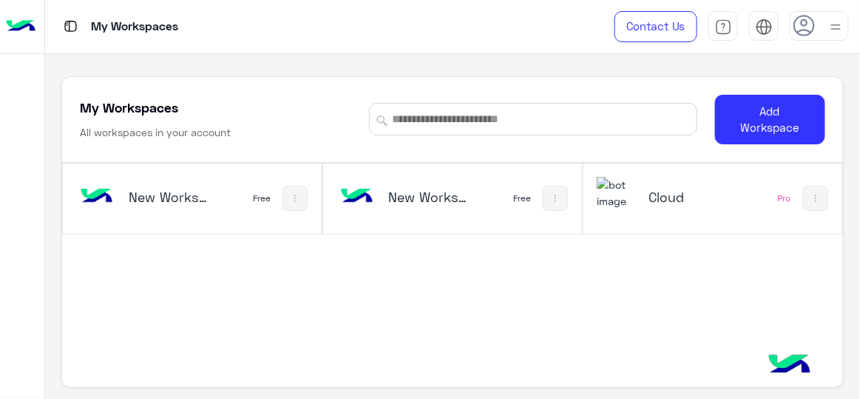
click at [690, 209] on div "Cloud" at bounding box center [666, 198] width 138 height 43
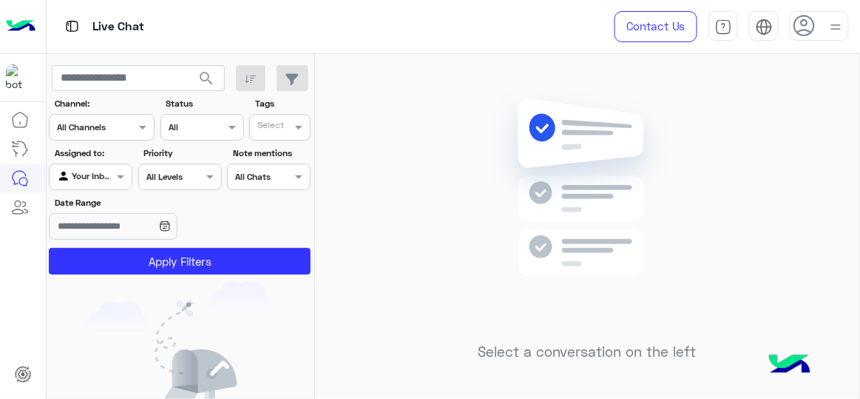
click at [841, 35] on img at bounding box center [836, 27] width 18 height 18
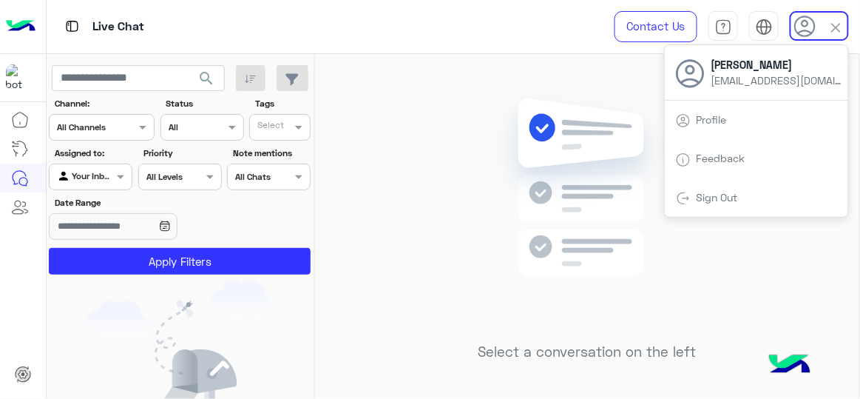
click at [416, 232] on div "Select a conversation on the left" at bounding box center [587, 229] width 545 height 351
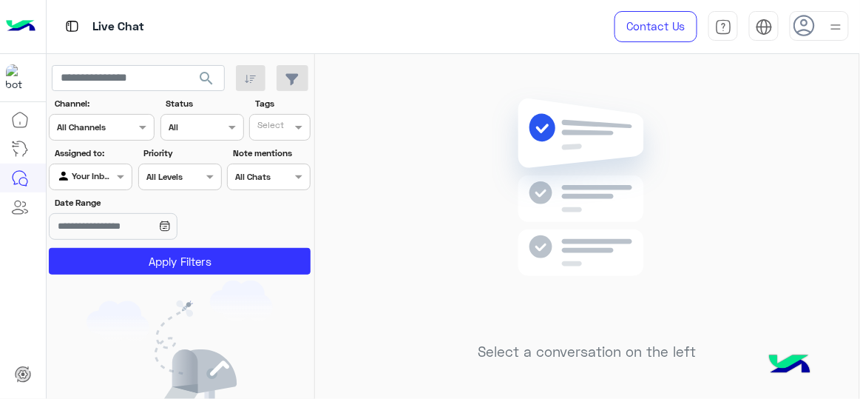
click at [117, 186] on div "Agent Filter Your Inbox" at bounding box center [91, 177] width 84 height 27
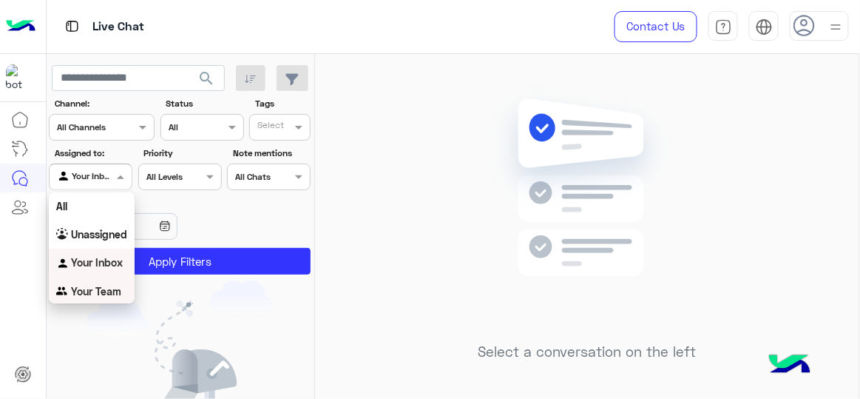
click at [102, 286] on b "Your Team" at bounding box center [96, 291] width 50 height 13
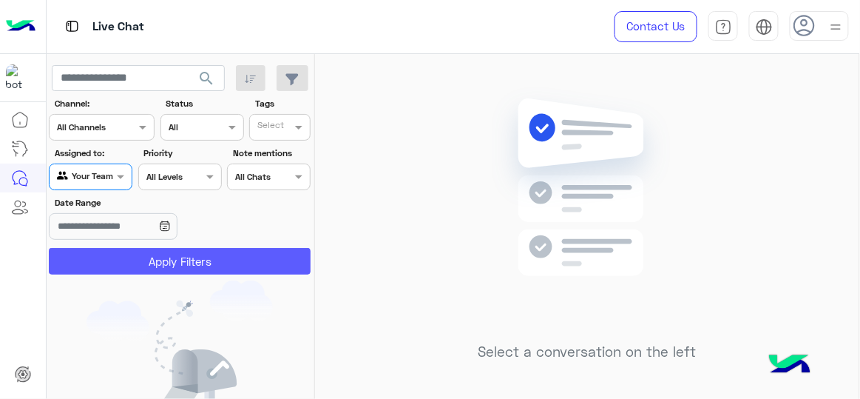
click at [129, 265] on button "Apply Filters" at bounding box center [180, 261] width 262 height 27
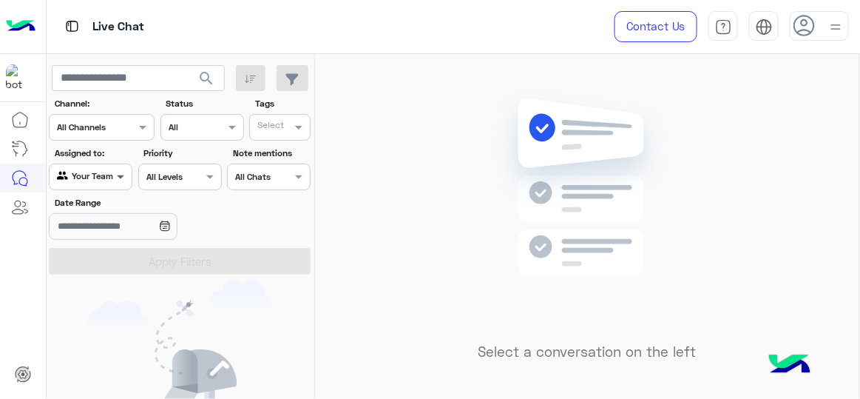
click at [122, 183] on span at bounding box center [122, 177] width 18 height 16
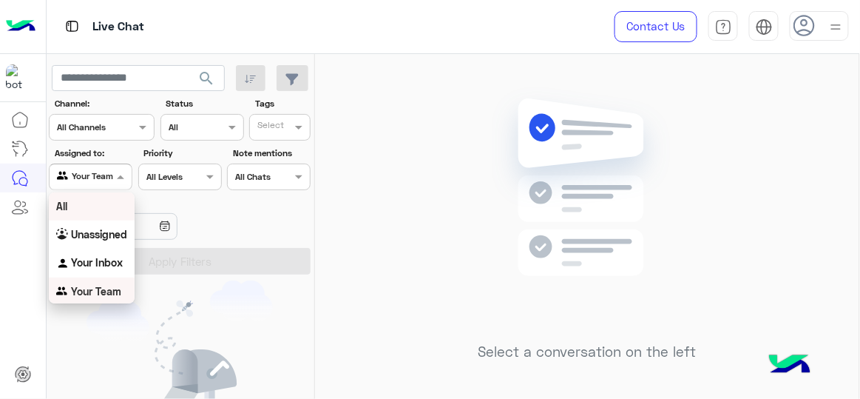
scroll to position [1, 0]
click at [117, 212] on div "All" at bounding box center [92, 205] width 86 height 27
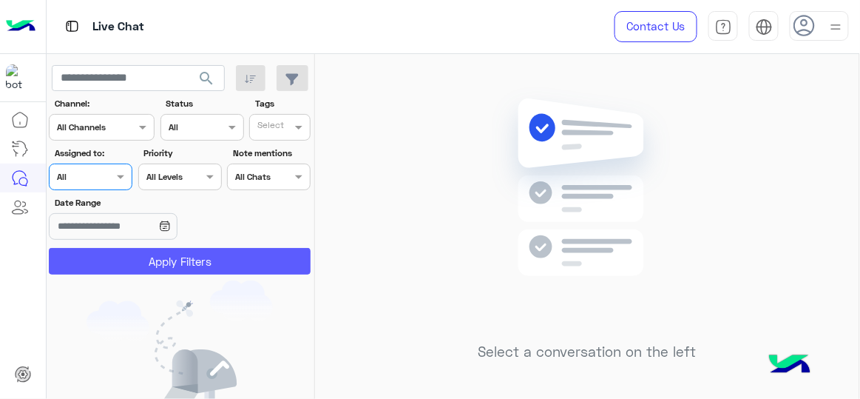
click at [121, 251] on button "Apply Filters" at bounding box center [180, 261] width 262 height 27
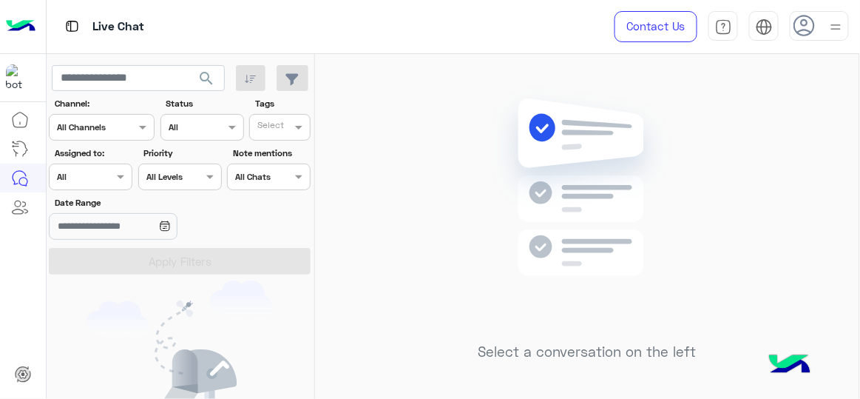
click at [111, 190] on section "Channel: Channel All Channels Status Channel All Tags Select Assigned to: Agent…" at bounding box center [181, 186] width 246 height 178
click at [114, 175] on span at bounding box center [122, 177] width 18 height 16
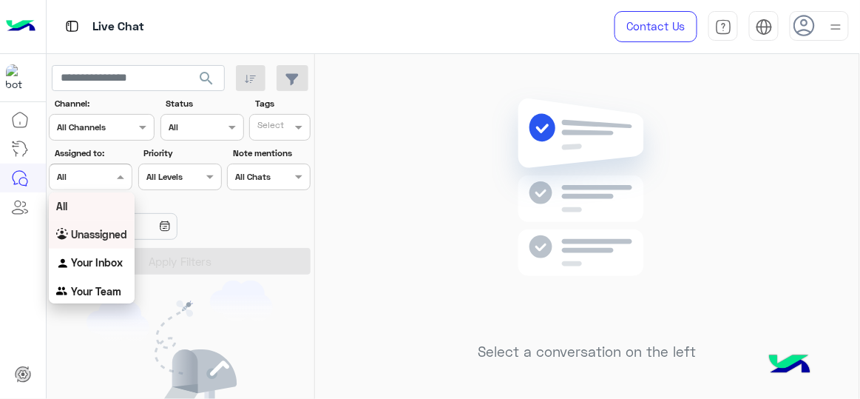
click at [109, 234] on b "Unassigned" at bounding box center [99, 234] width 56 height 13
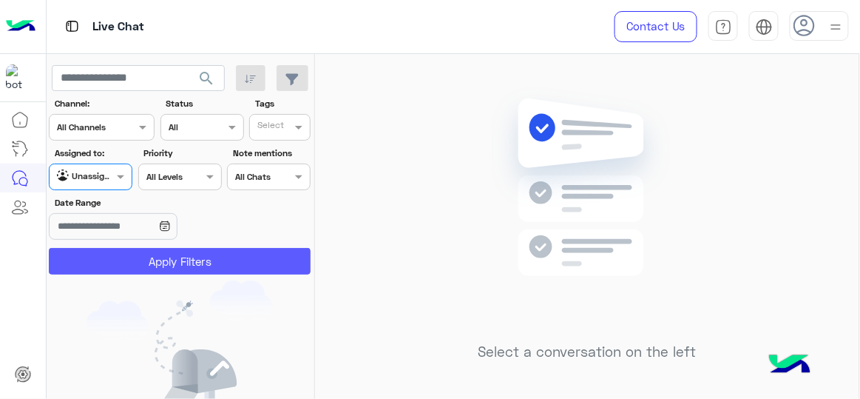
click at [112, 254] on button "Apply Filters" at bounding box center [180, 261] width 262 height 27
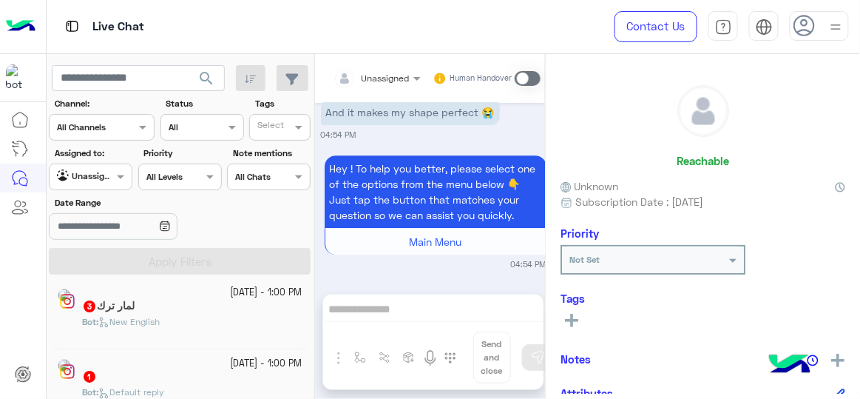
click at [112, 181] on div at bounding box center [91, 175] width 82 height 14
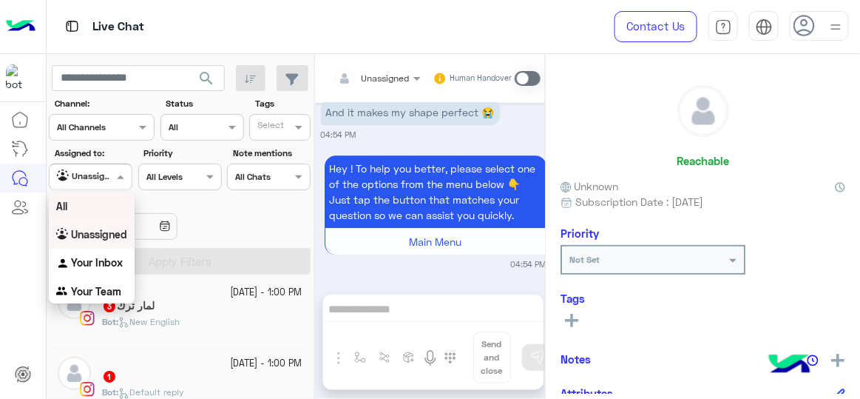
click at [110, 200] on div "All" at bounding box center [92, 205] width 86 height 27
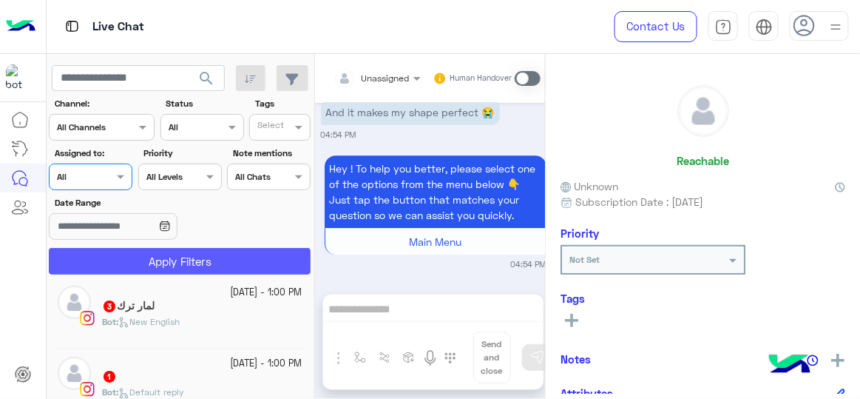
click at [110, 253] on button "Apply Filters" at bounding box center [180, 261] width 262 height 27
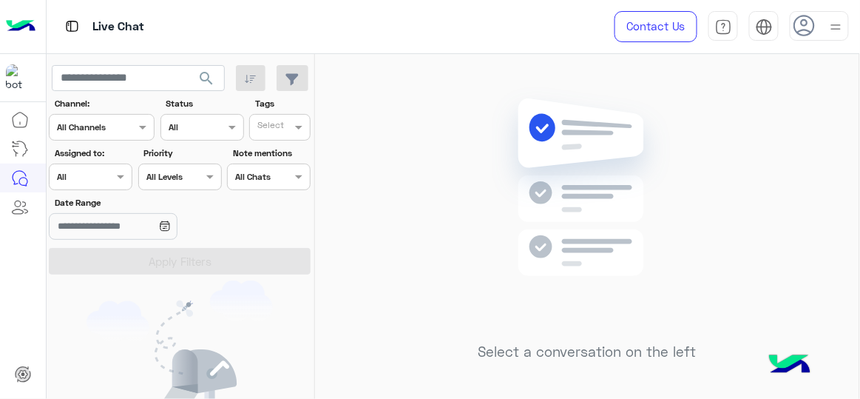
click at [827, 33] on img at bounding box center [836, 27] width 18 height 18
